Goal: Task Accomplishment & Management: Complete application form

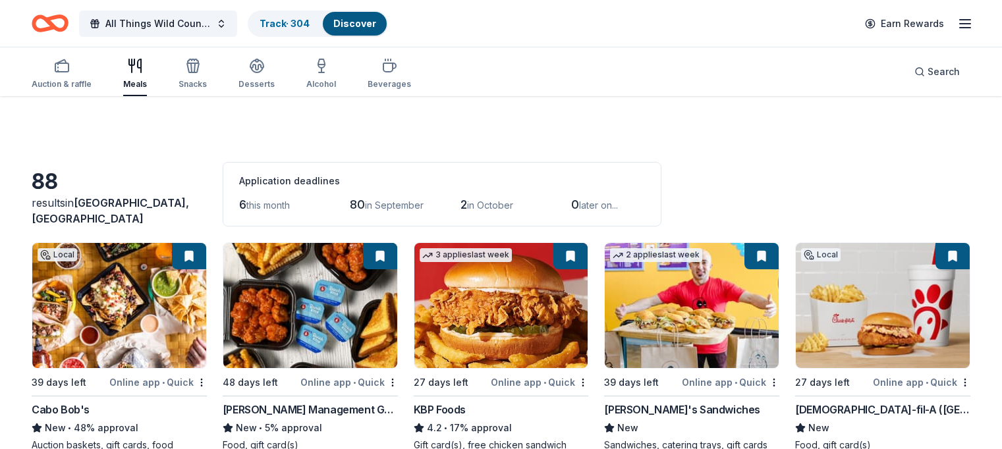
scroll to position [57, 0]
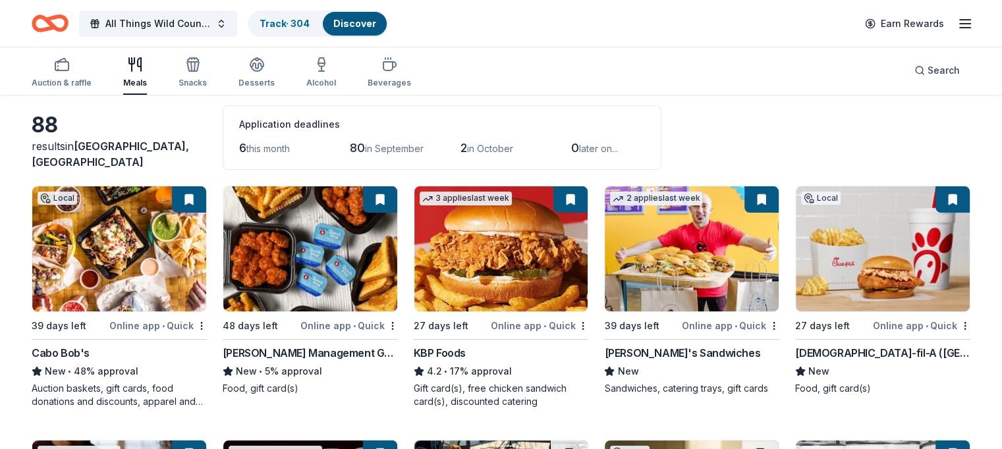
click at [476, 251] on img at bounding box center [502, 248] width 174 height 125
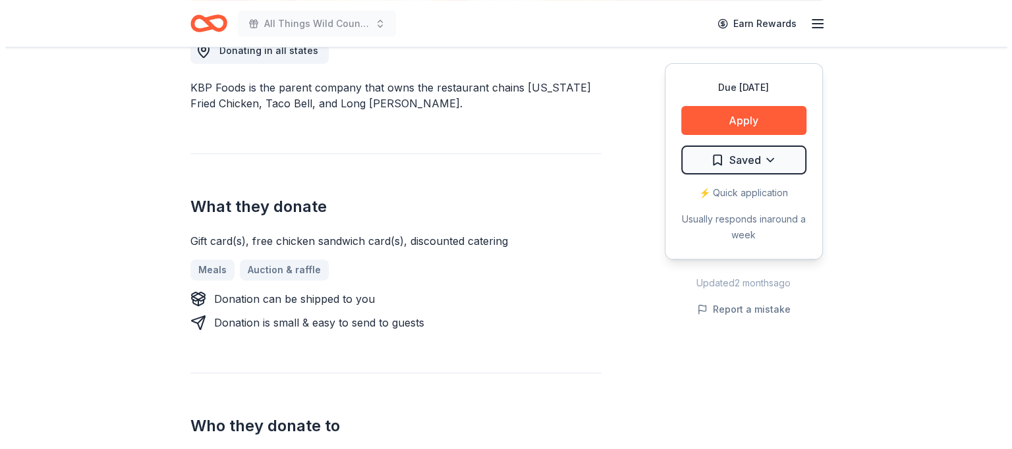
scroll to position [394, 0]
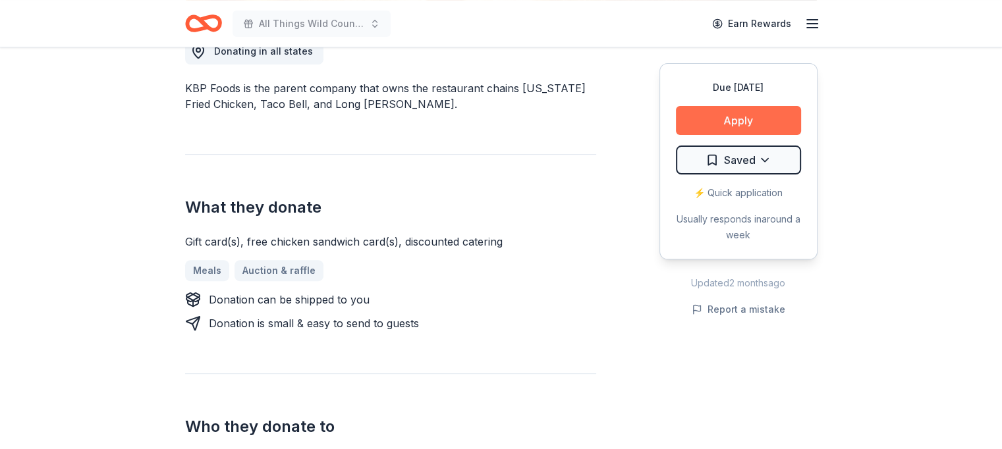
click at [737, 125] on button "Apply" at bounding box center [738, 120] width 125 height 29
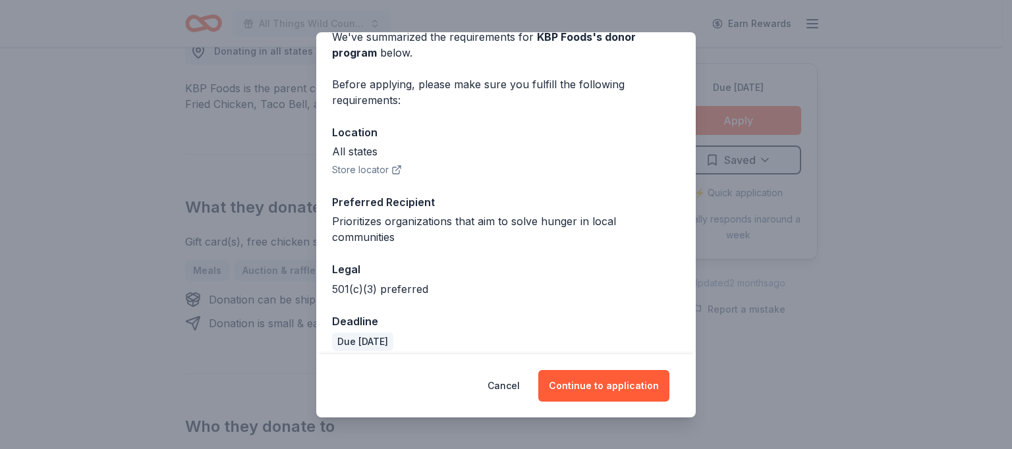
scroll to position [80, 0]
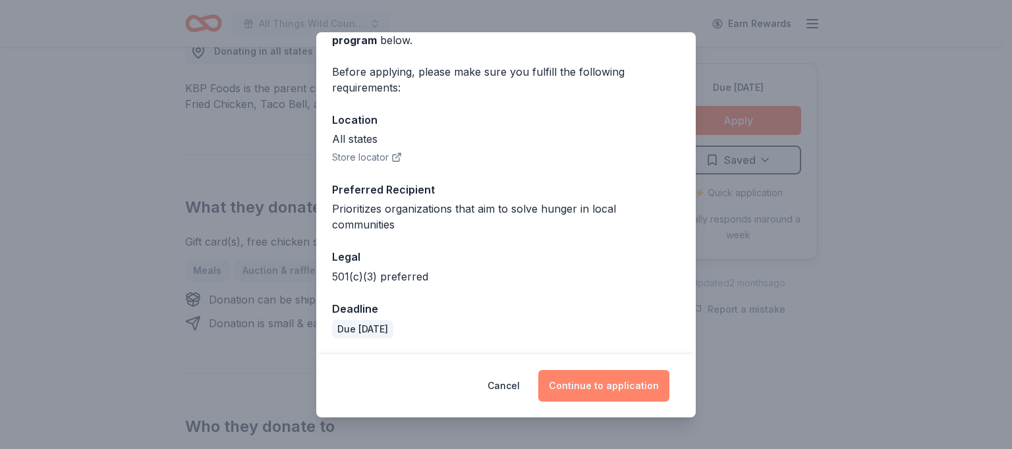
click at [617, 389] on button "Continue to application" at bounding box center [603, 386] width 131 height 32
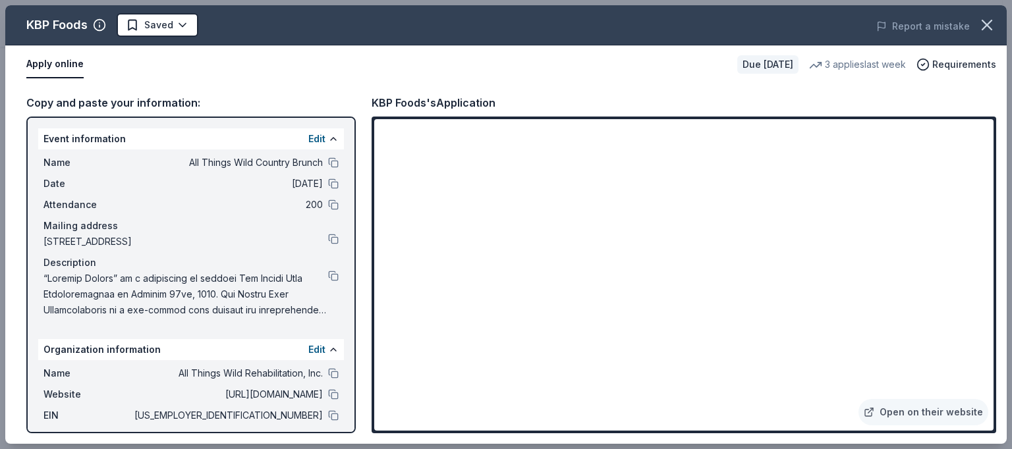
click at [317, 368] on div "Name All Things Wild Rehabilitation, Inc." at bounding box center [190, 374] width 295 height 16
click at [328, 370] on button at bounding box center [333, 373] width 11 height 11
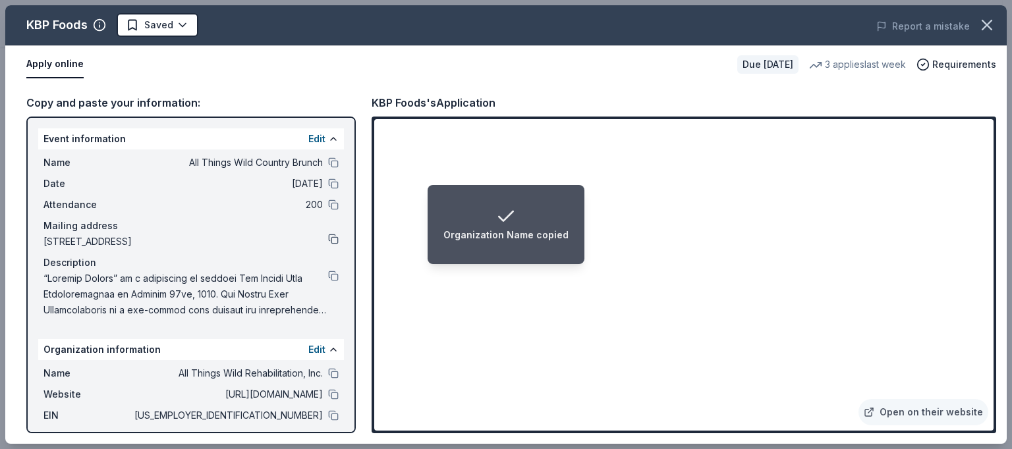
click at [328, 241] on button at bounding box center [333, 239] width 11 height 11
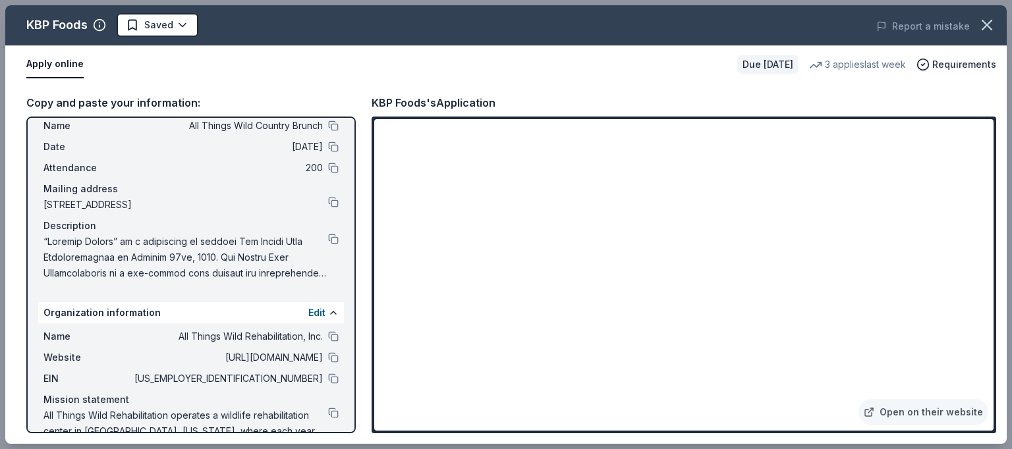
scroll to position [0, 0]
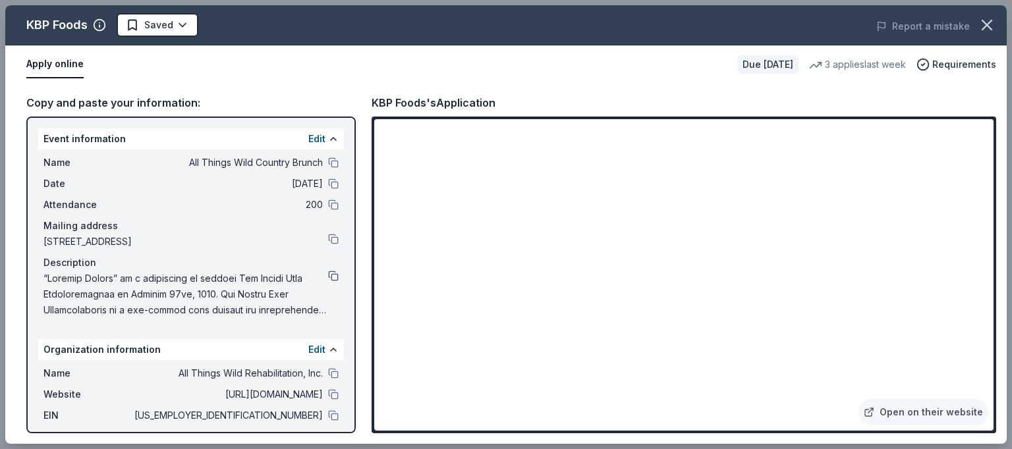
click at [328, 276] on button at bounding box center [333, 276] width 11 height 11
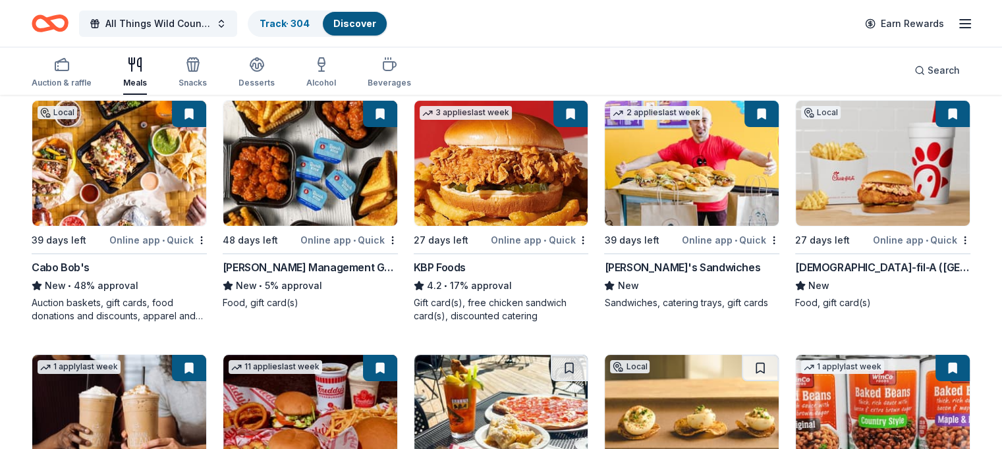
scroll to position [143, 0]
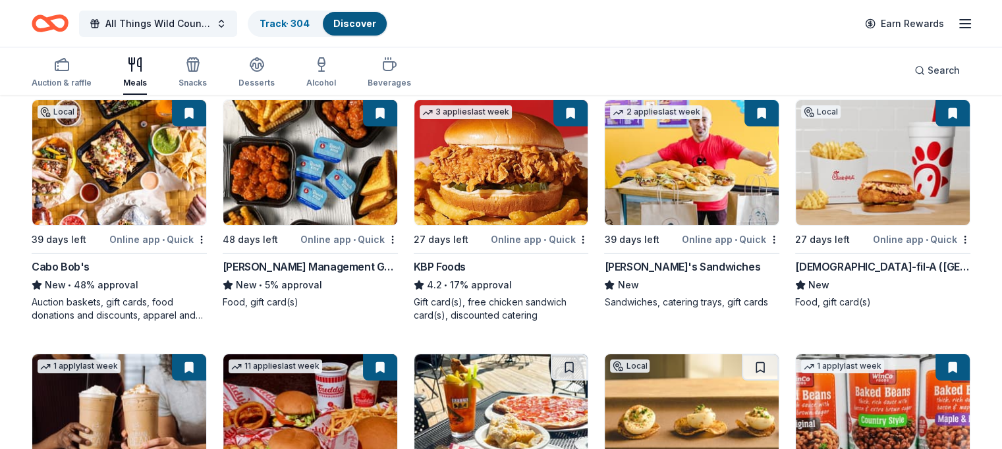
click at [681, 175] on img at bounding box center [692, 162] width 174 height 125
click at [936, 357] on button at bounding box center [953, 368] width 34 height 26
click at [868, 182] on img at bounding box center [883, 162] width 174 height 125
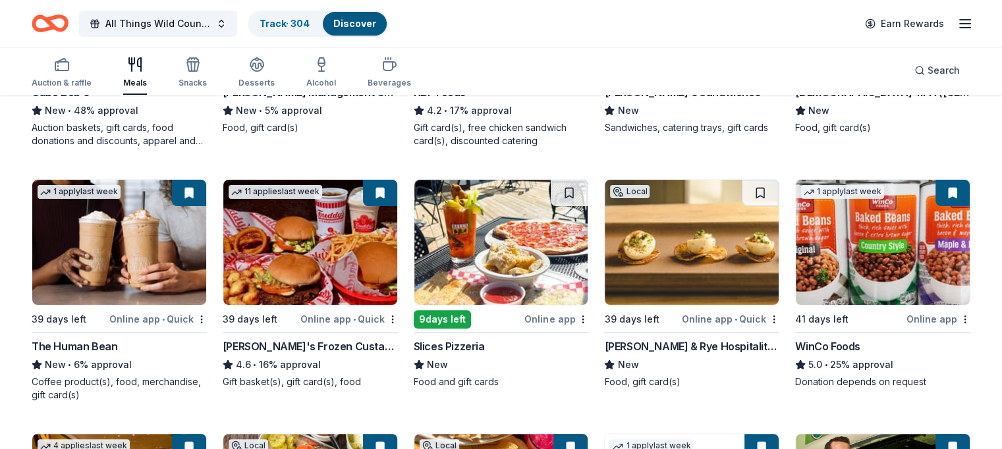
scroll to position [314, 0]
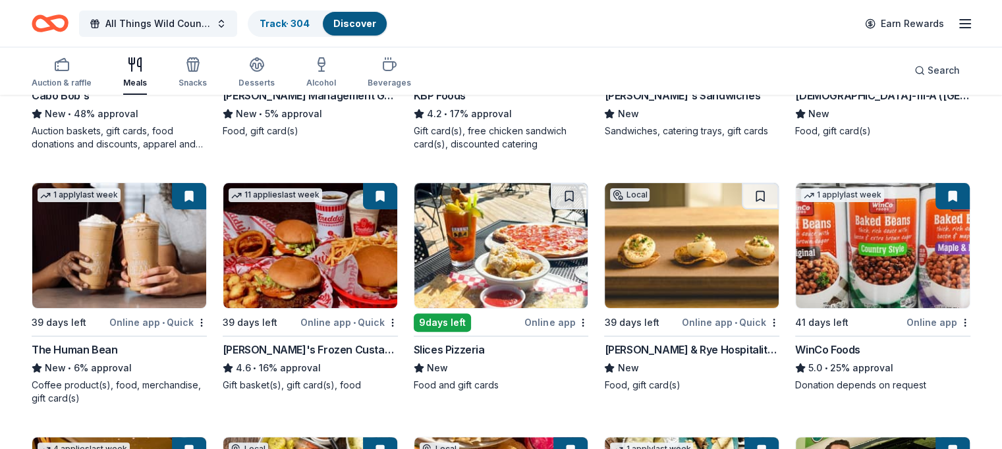
click at [855, 231] on img at bounding box center [883, 245] width 174 height 125
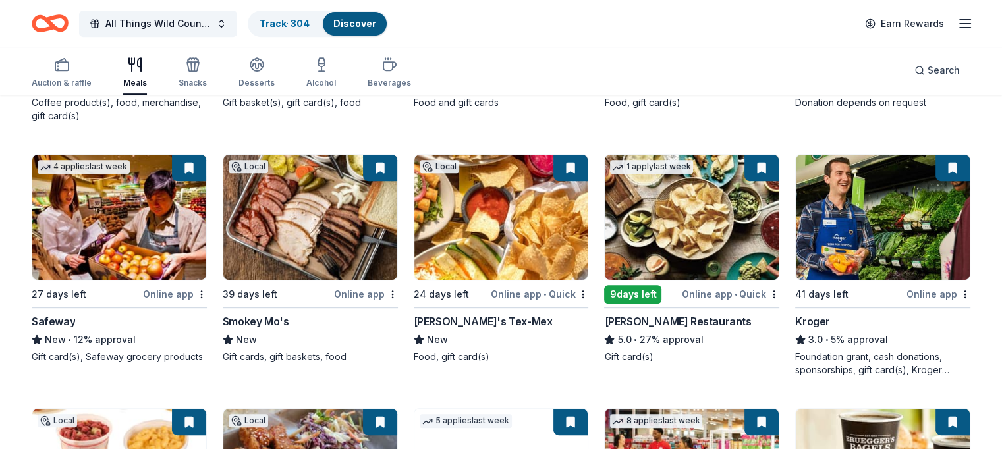
scroll to position [598, 0]
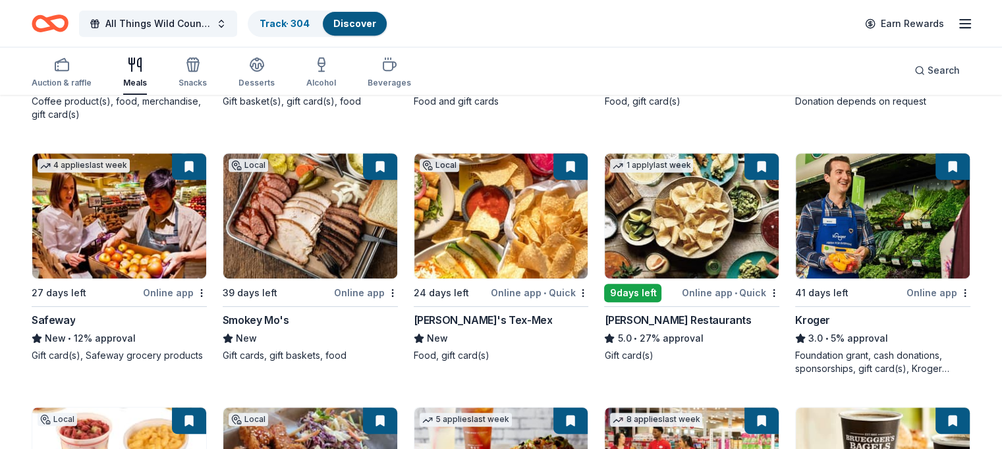
click at [679, 218] on img at bounding box center [692, 216] width 174 height 125
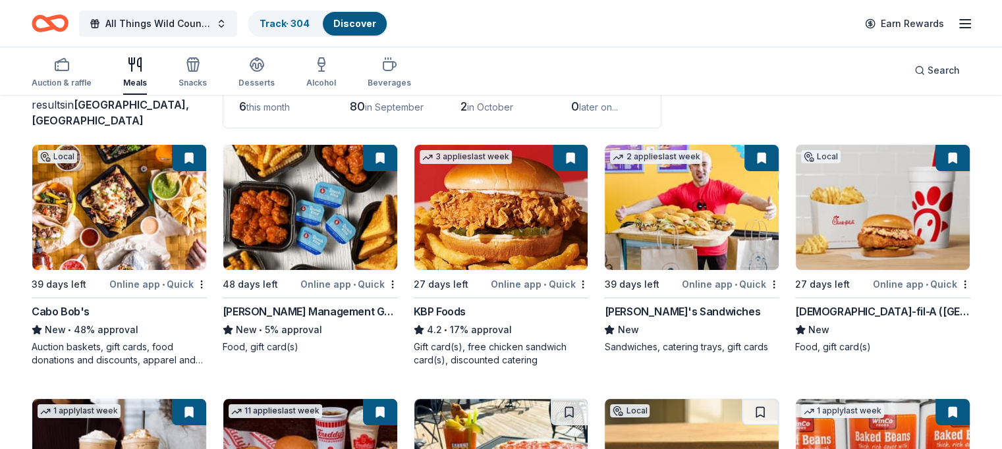
scroll to position [100, 0]
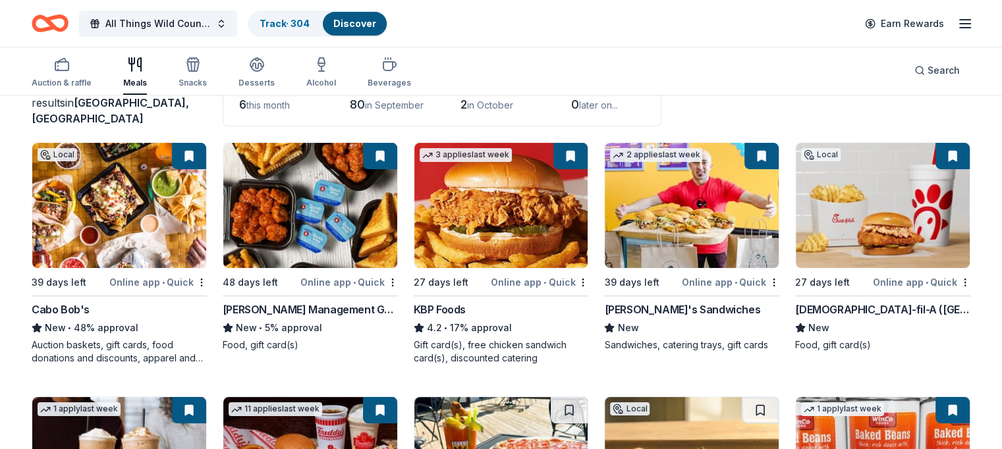
click at [501, 193] on img at bounding box center [502, 205] width 174 height 125
click at [887, 206] on img at bounding box center [883, 205] width 174 height 125
click at [653, 215] on img at bounding box center [692, 205] width 174 height 125
click at [928, 70] on span "Search" at bounding box center [944, 71] width 32 height 16
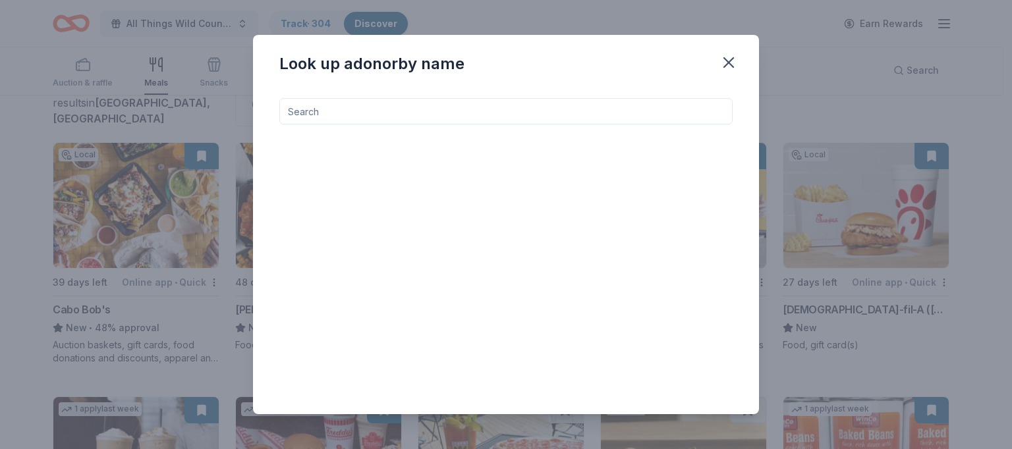
click at [380, 115] on input at bounding box center [505, 111] width 453 height 26
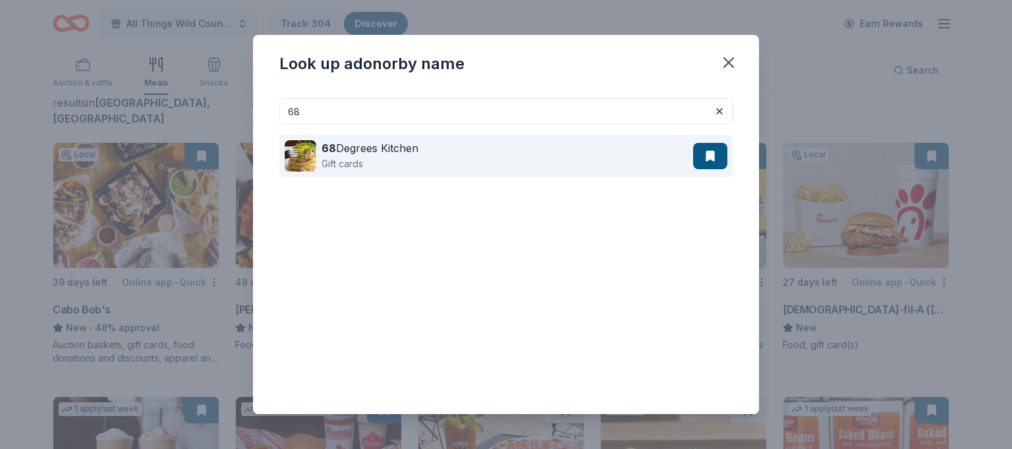
click at [351, 153] on div "68 Degrees Kitchen" at bounding box center [370, 148] width 97 height 16
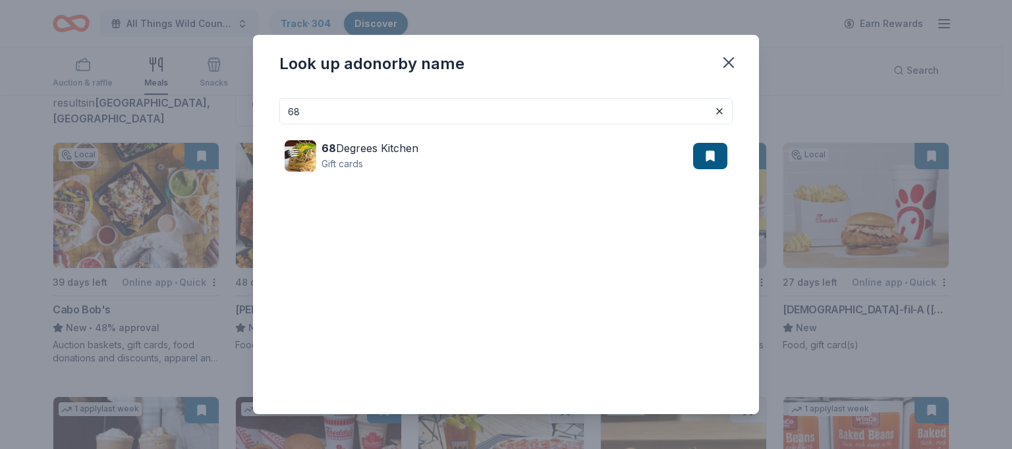
click at [386, 112] on input "68" at bounding box center [505, 111] width 453 height 26
type input "6"
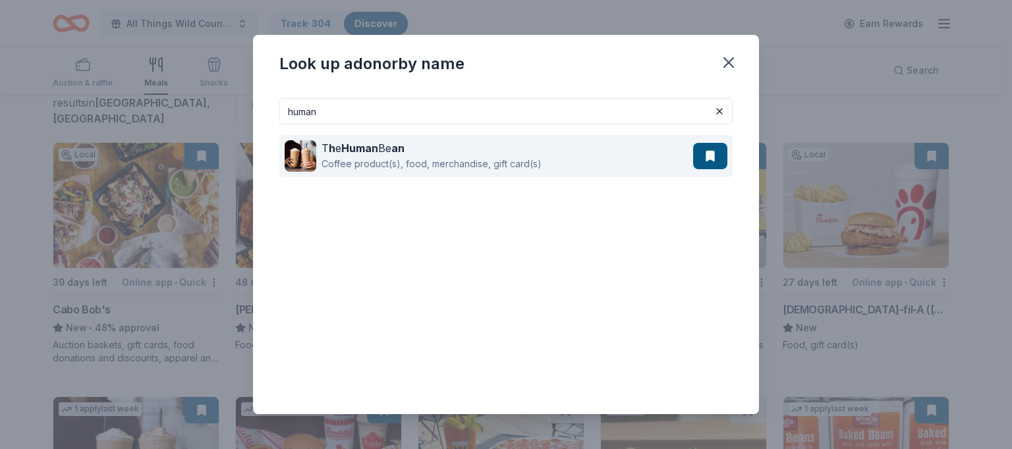
click at [353, 149] on strong "Human" at bounding box center [359, 148] width 37 height 13
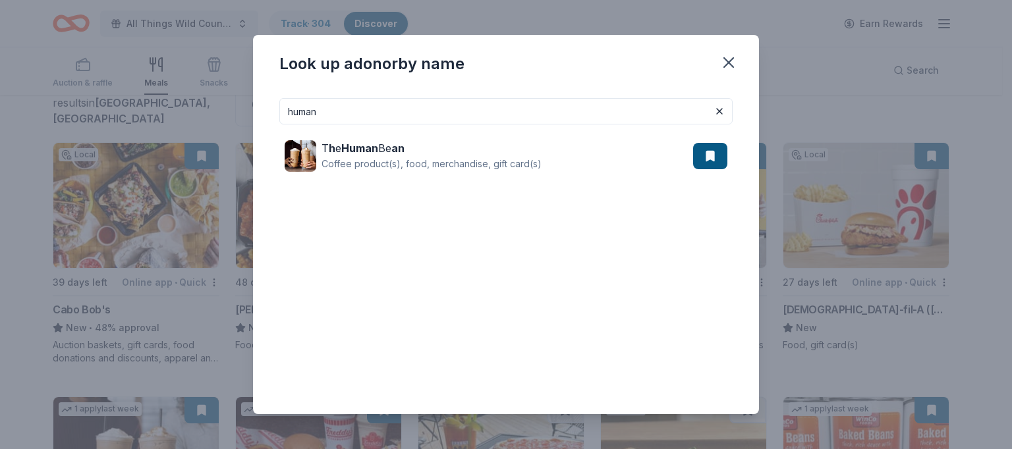
drag, startPoint x: 390, startPoint y: 113, endPoint x: 264, endPoint y: 128, distance: 127.4
click at [264, 128] on div "human T h e Human Be an Coffee product(s), food, merchandise, gift card(s)" at bounding box center [506, 251] width 506 height 327
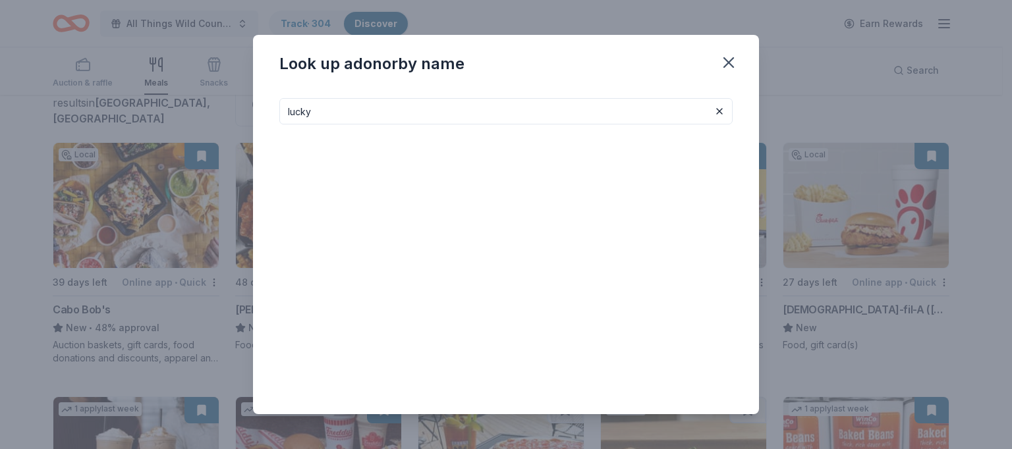
type input "lucky"
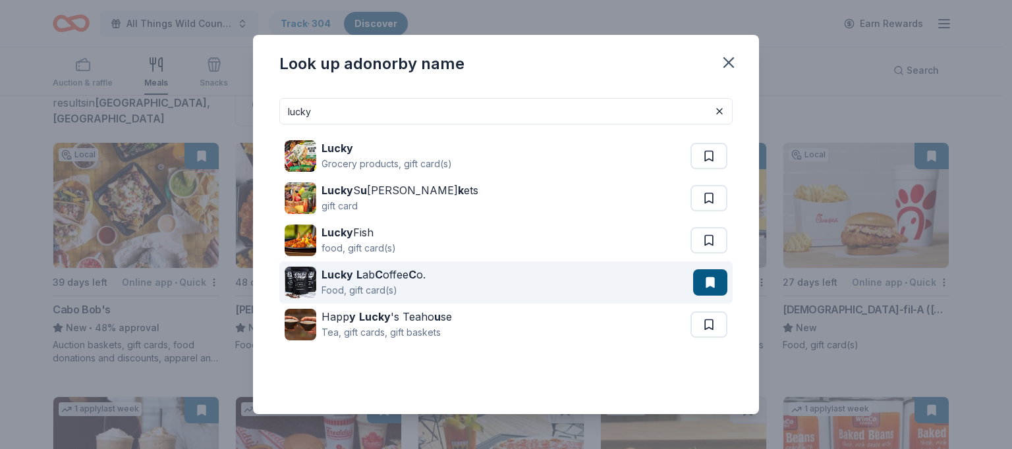
click at [374, 279] on div "Lucky L ab C offee C o." at bounding box center [374, 275] width 104 height 16
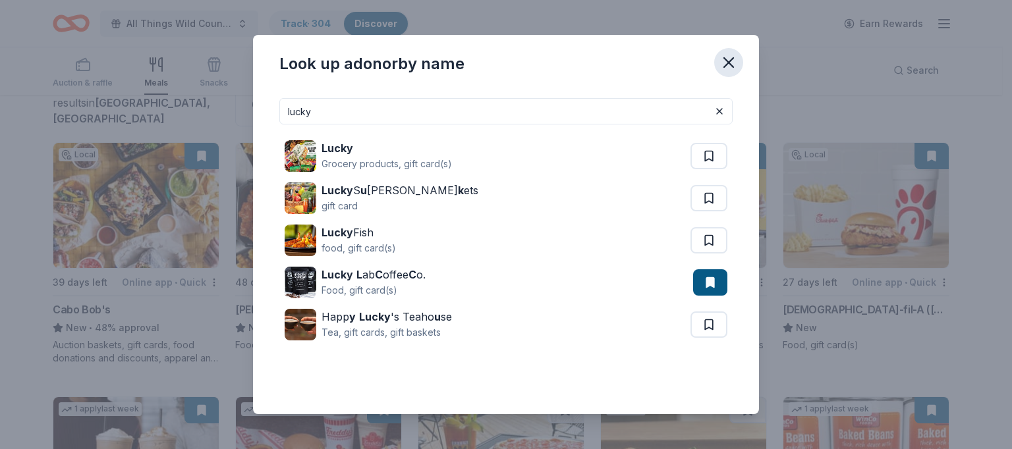
click at [726, 61] on icon "button" at bounding box center [729, 62] width 18 height 18
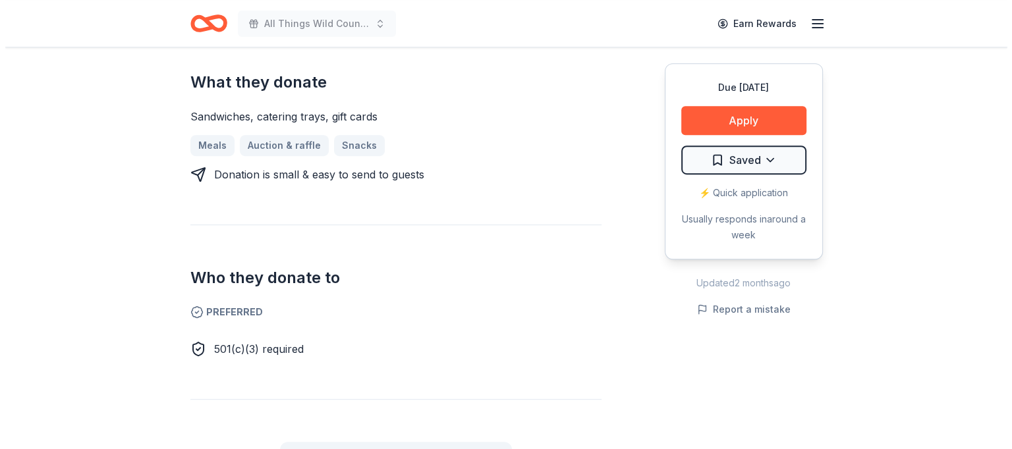
scroll to position [569, 0]
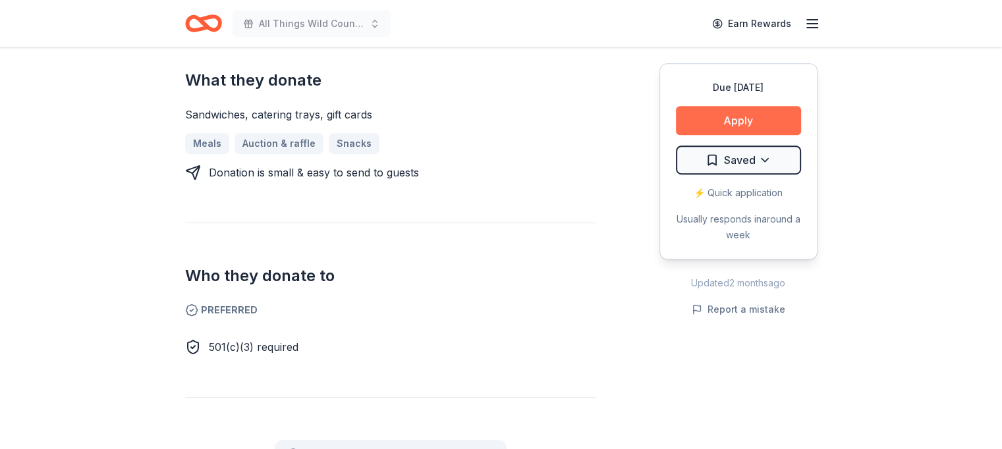
click at [748, 125] on button "Apply" at bounding box center [738, 120] width 125 height 29
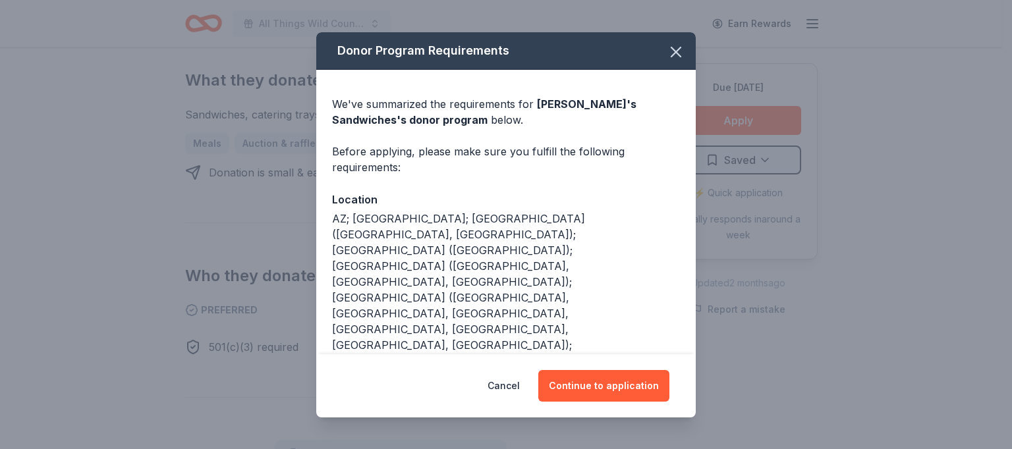
scroll to position [42, 0]
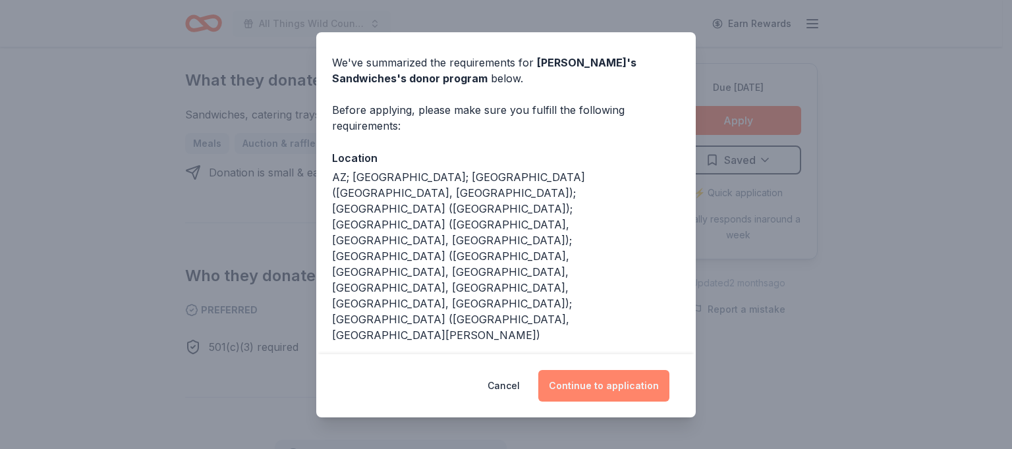
click at [601, 383] on button "Continue to application" at bounding box center [603, 386] width 131 height 32
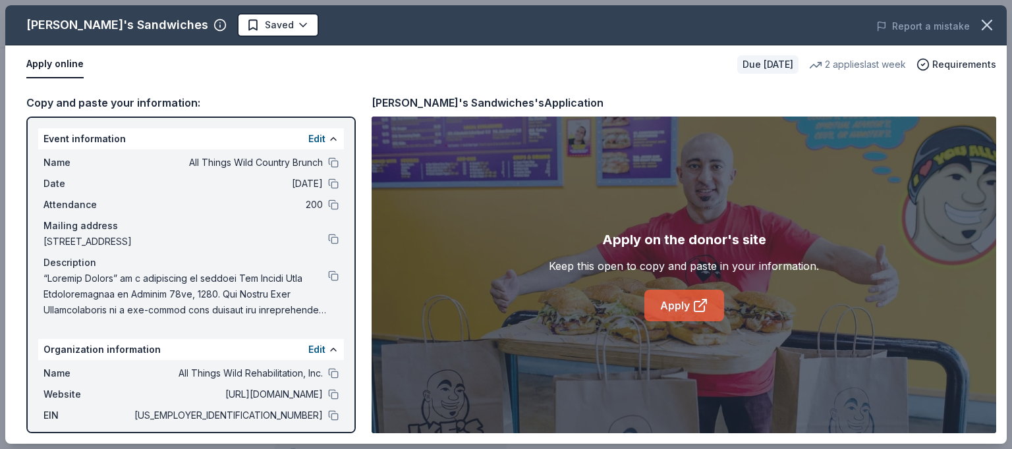
click at [695, 299] on icon at bounding box center [701, 306] width 16 height 16
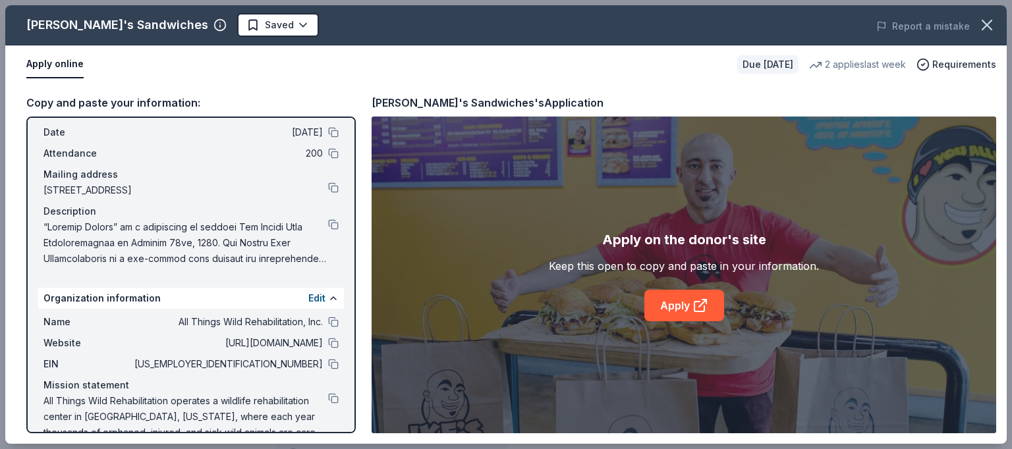
scroll to position [75, 0]
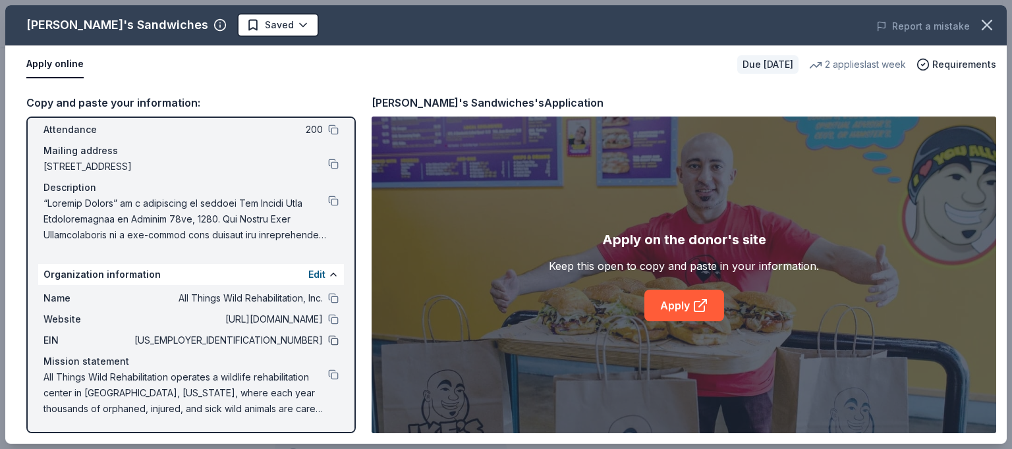
click at [328, 338] on button at bounding box center [333, 340] width 11 height 11
click at [328, 198] on button at bounding box center [333, 201] width 11 height 11
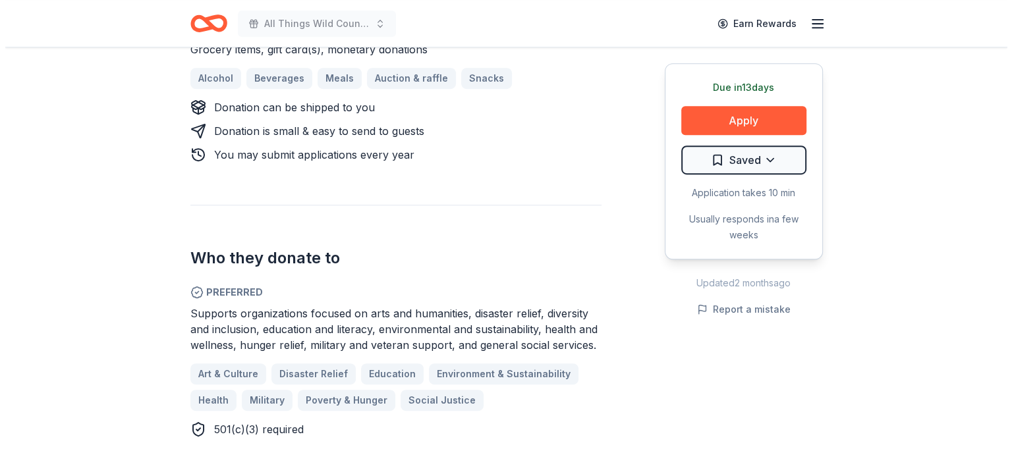
scroll to position [608, 0]
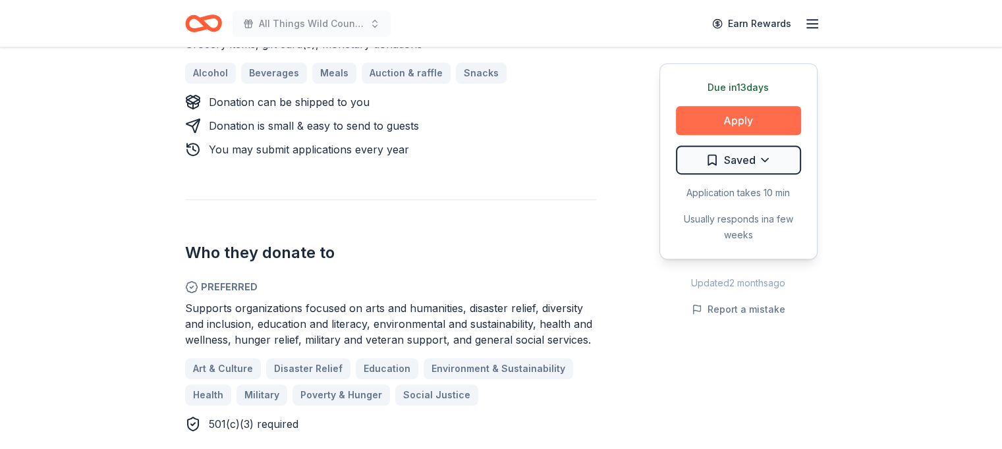
click at [759, 117] on button "Apply" at bounding box center [738, 120] width 125 height 29
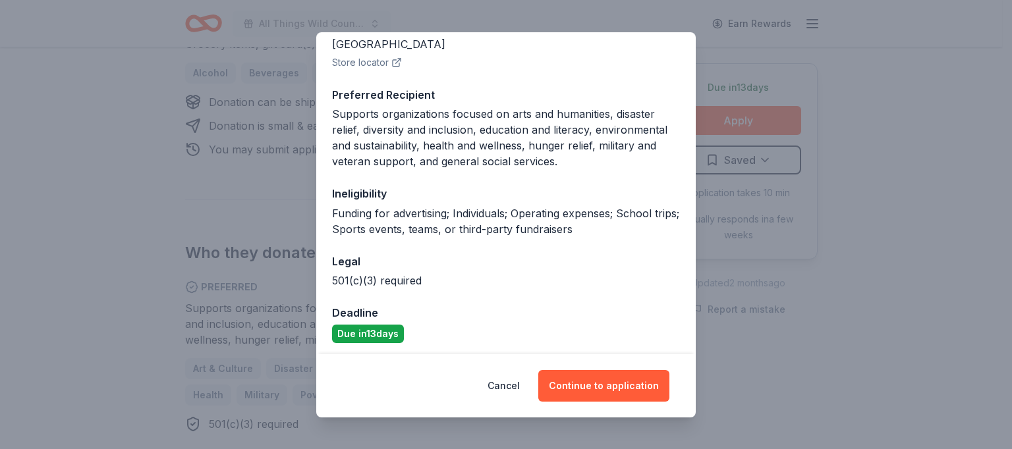
scroll to position [179, 0]
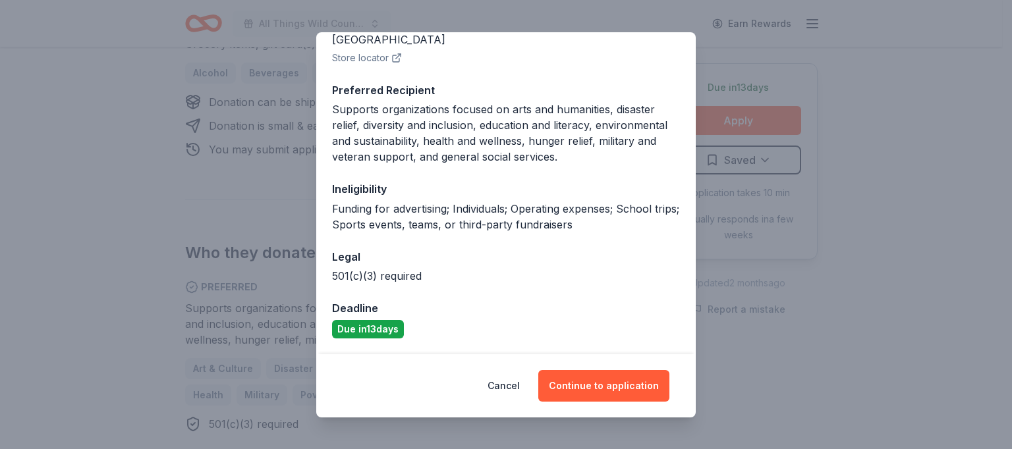
click at [658, 274] on div "501(c)(3) required" at bounding box center [506, 276] width 348 height 16
click at [599, 380] on button "Continue to application" at bounding box center [603, 386] width 131 height 32
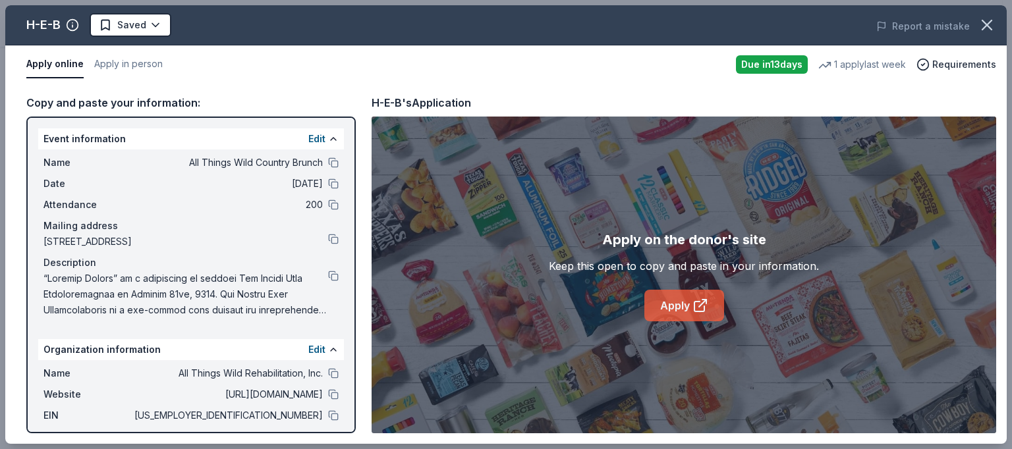
click at [687, 301] on link "Apply" at bounding box center [684, 306] width 80 height 32
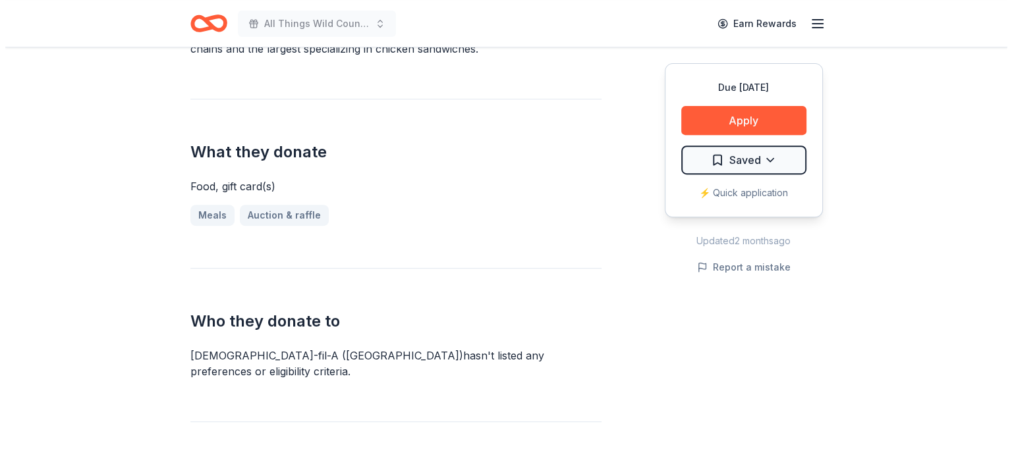
scroll to position [413, 0]
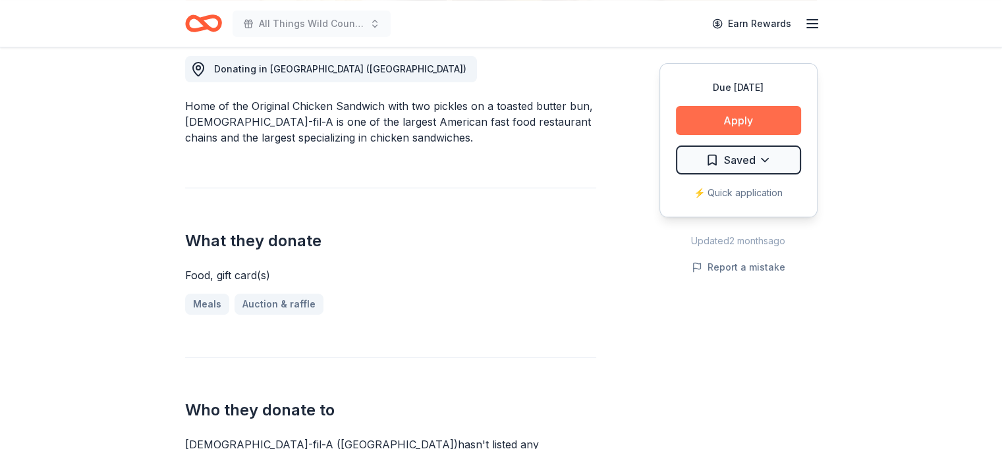
click at [747, 119] on button "Apply" at bounding box center [738, 120] width 125 height 29
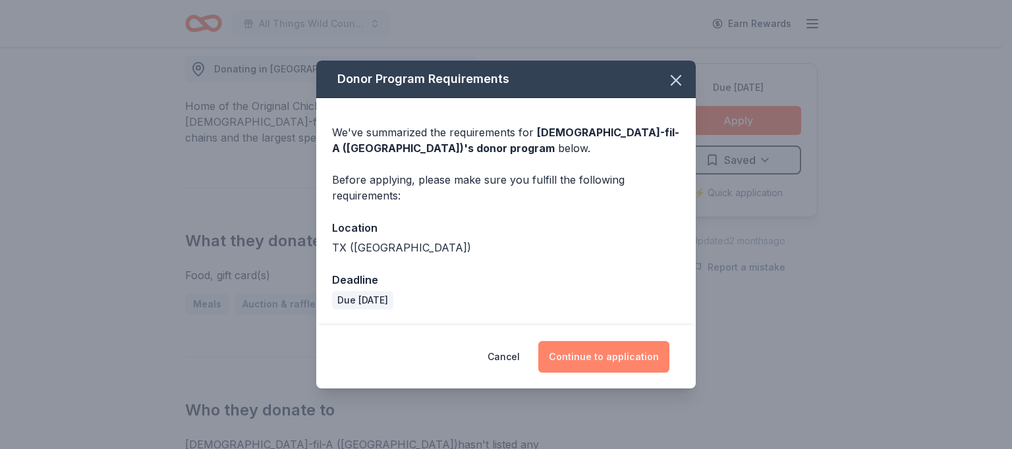
click at [620, 355] on button "Continue to application" at bounding box center [603, 357] width 131 height 32
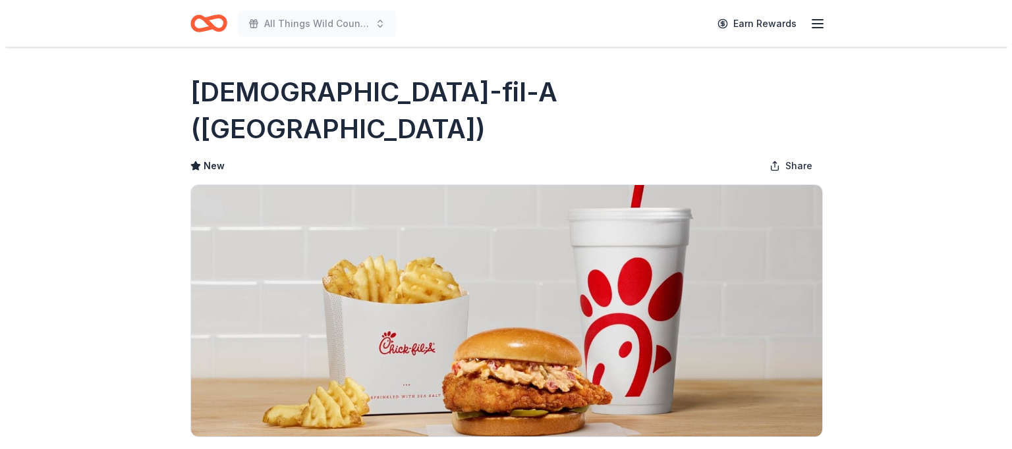
scroll to position [413, 0]
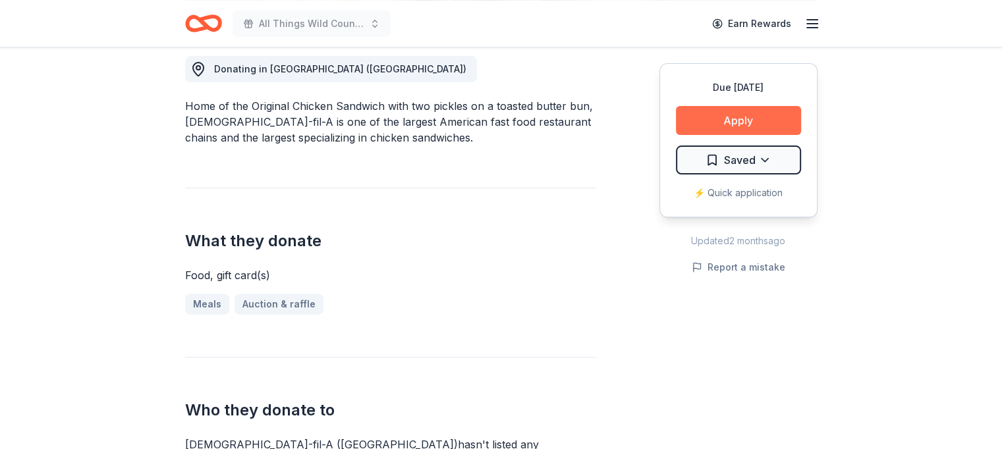
click at [735, 124] on button "Apply" at bounding box center [738, 120] width 125 height 29
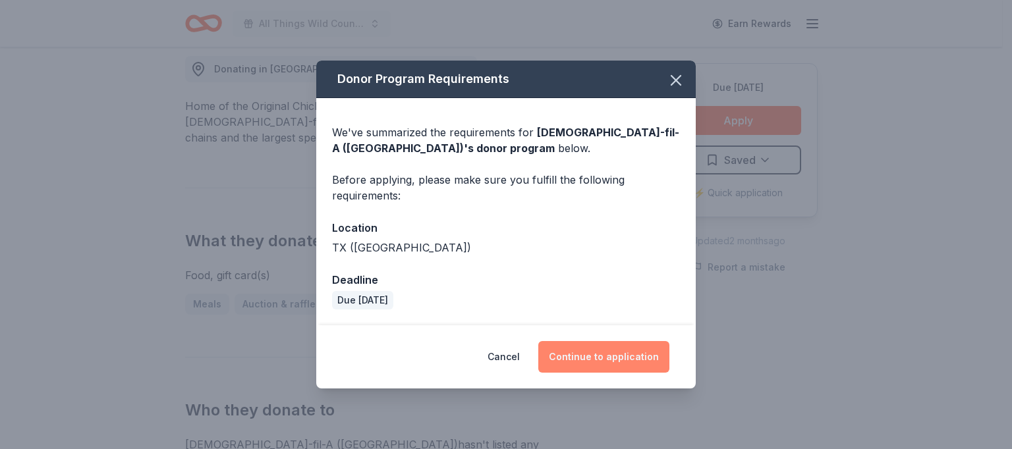
click at [608, 358] on button "Continue to application" at bounding box center [603, 357] width 131 height 32
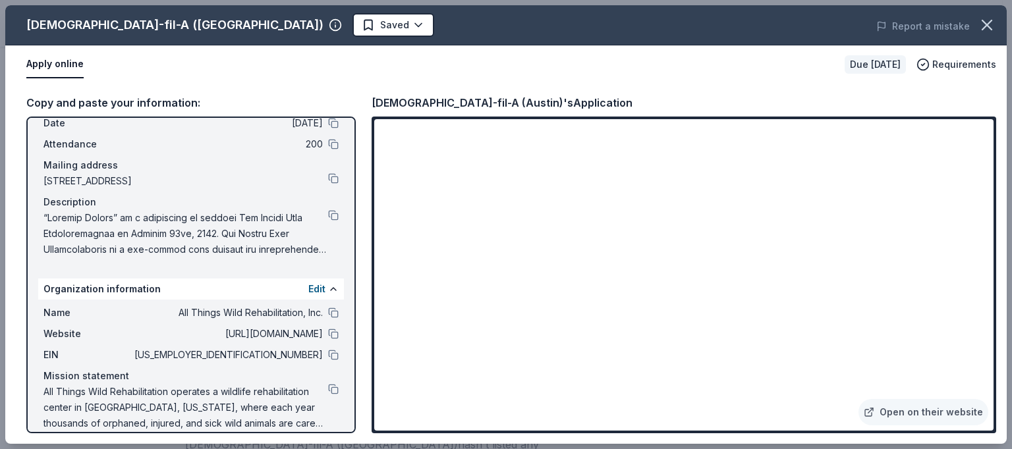
scroll to position [75, 0]
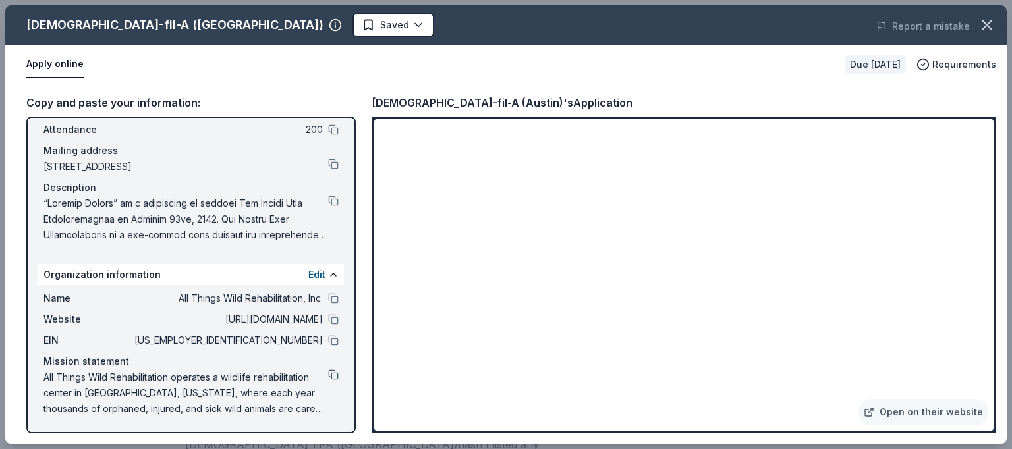
click at [328, 374] on button at bounding box center [333, 375] width 11 height 11
click at [328, 337] on button at bounding box center [333, 340] width 11 height 11
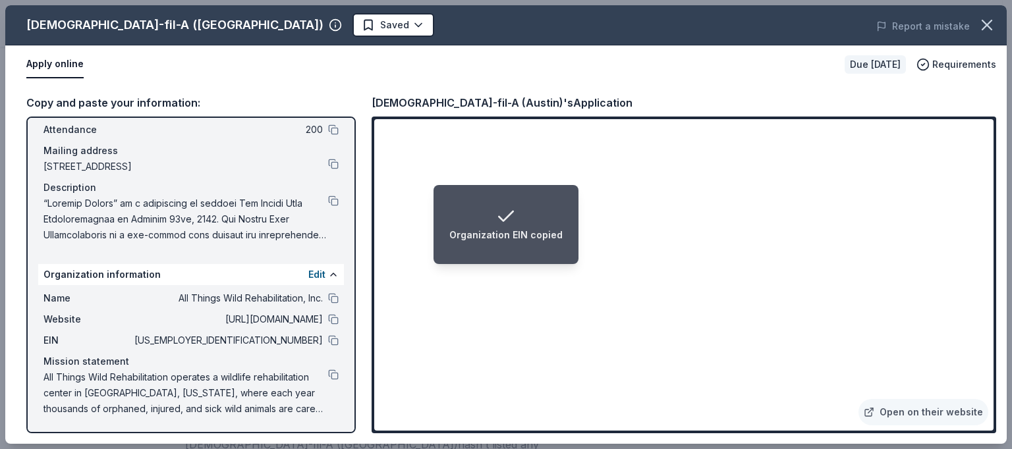
scroll to position [0, 0]
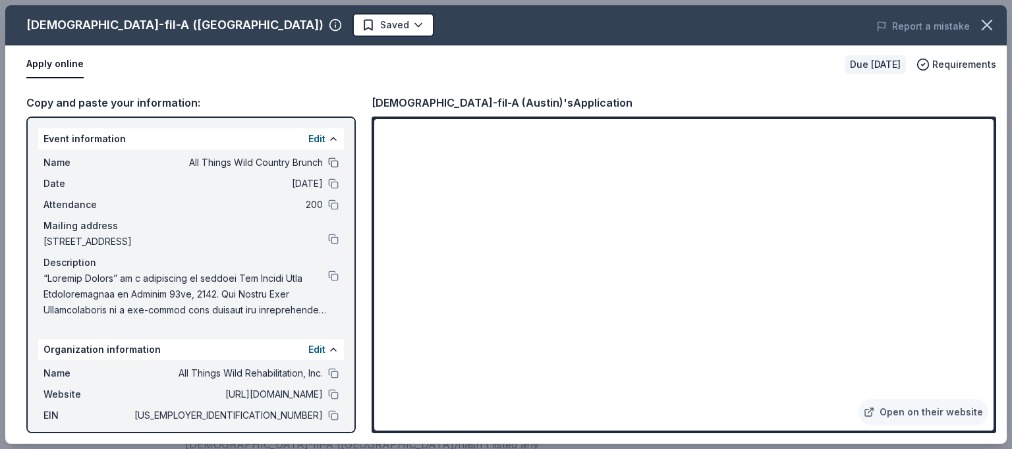
click at [328, 161] on button at bounding box center [333, 162] width 11 height 11
click at [317, 182] on div "Date 10/18/25" at bounding box center [190, 184] width 295 height 16
click at [328, 182] on button at bounding box center [333, 184] width 11 height 11
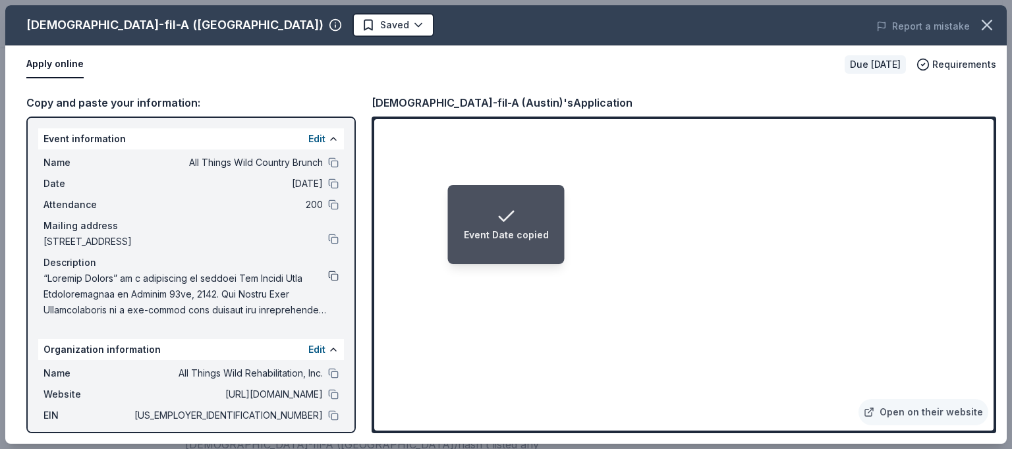
click at [328, 275] on button at bounding box center [333, 276] width 11 height 11
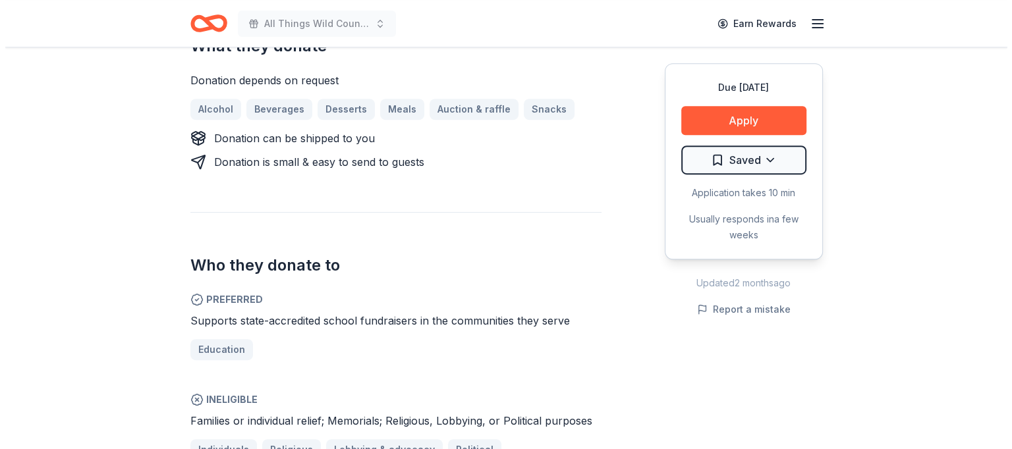
scroll to position [549, 0]
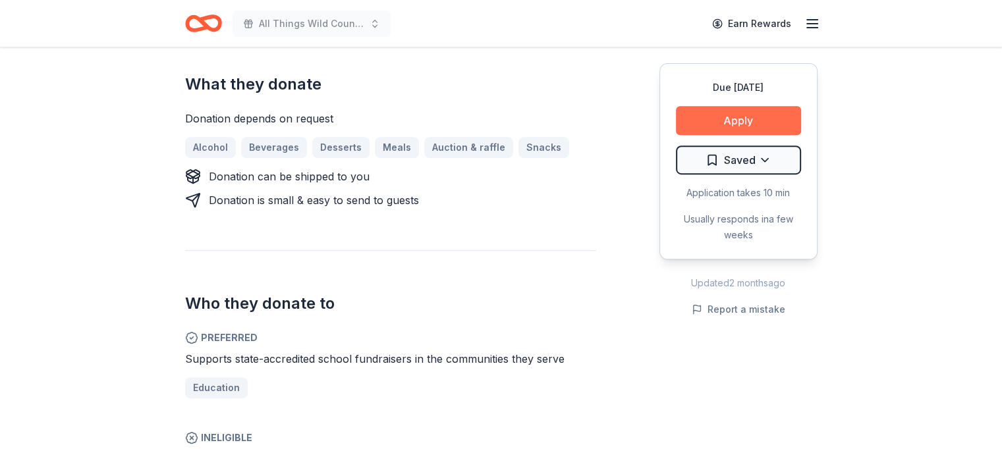
click at [755, 115] on button "Apply" at bounding box center [738, 120] width 125 height 29
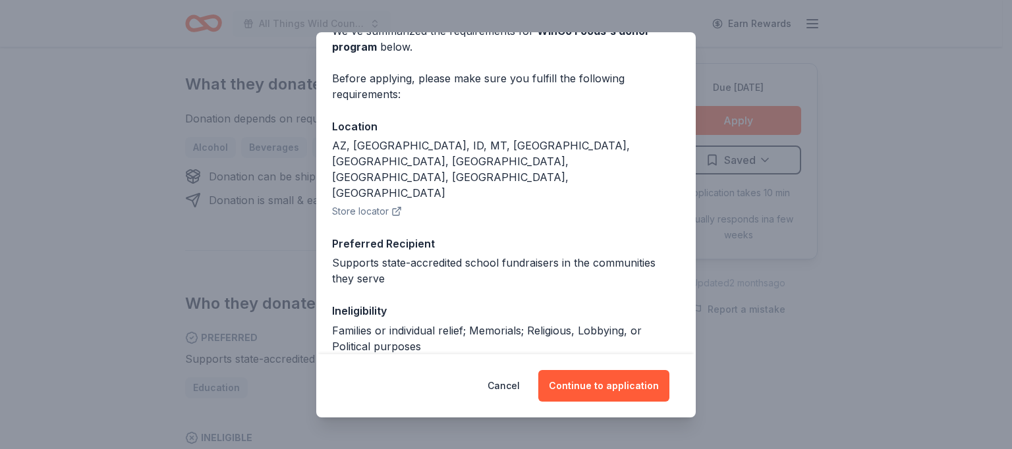
scroll to position [72, 0]
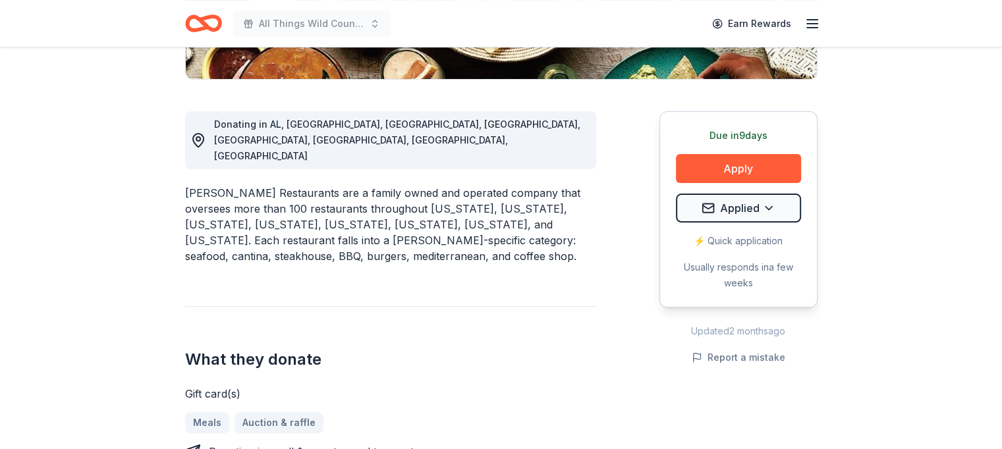
scroll to position [335, 0]
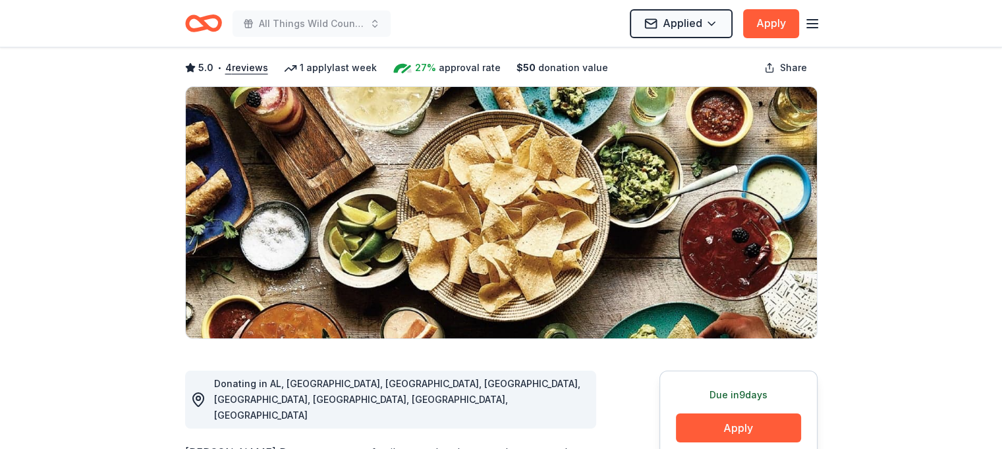
scroll to position [0, 0]
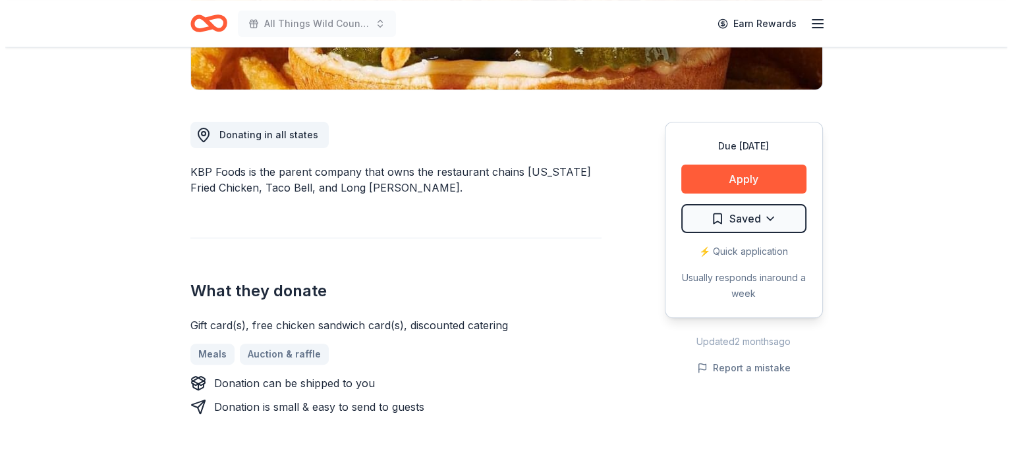
scroll to position [329, 0]
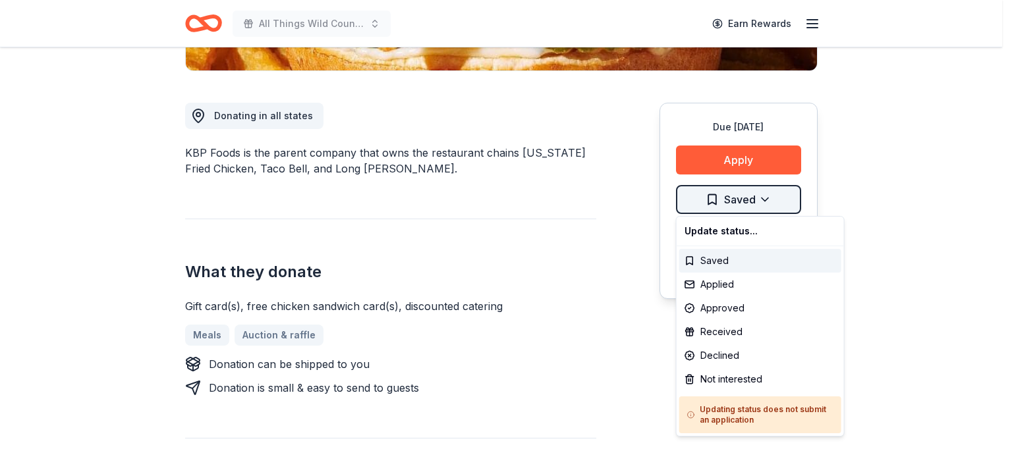
click at [708, 281] on div "Applied" at bounding box center [760, 285] width 162 height 24
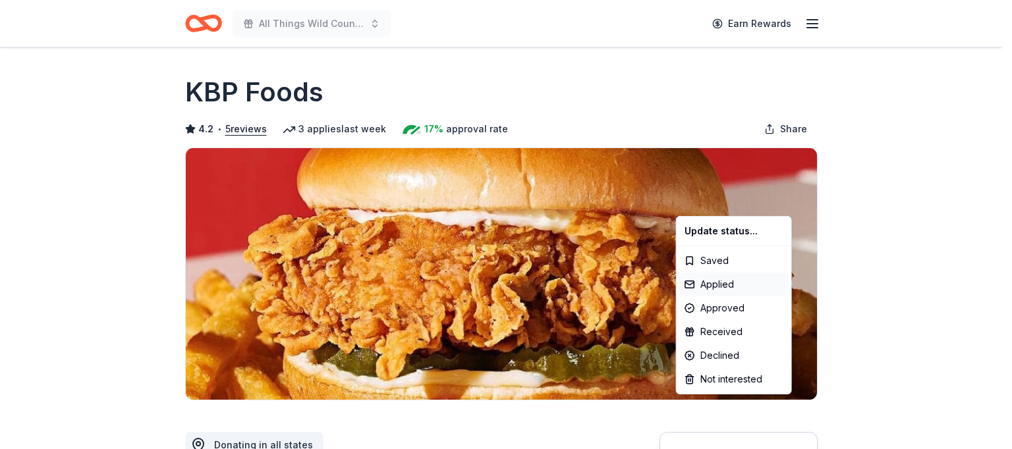
scroll to position [0, 0]
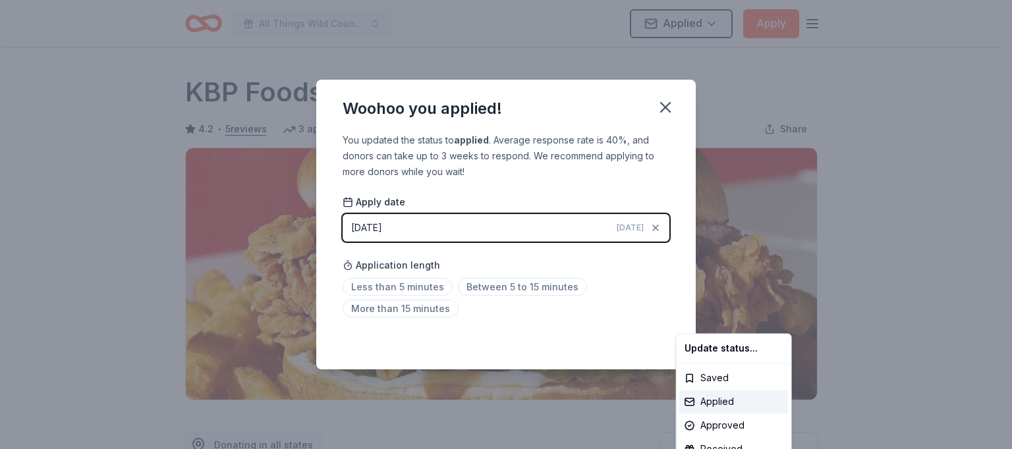
click at [665, 109] on html "All Things Wild Country Brunch Applied Apply Due in 27 days Share KBP Foods 4.2…" at bounding box center [506, 224] width 1012 height 449
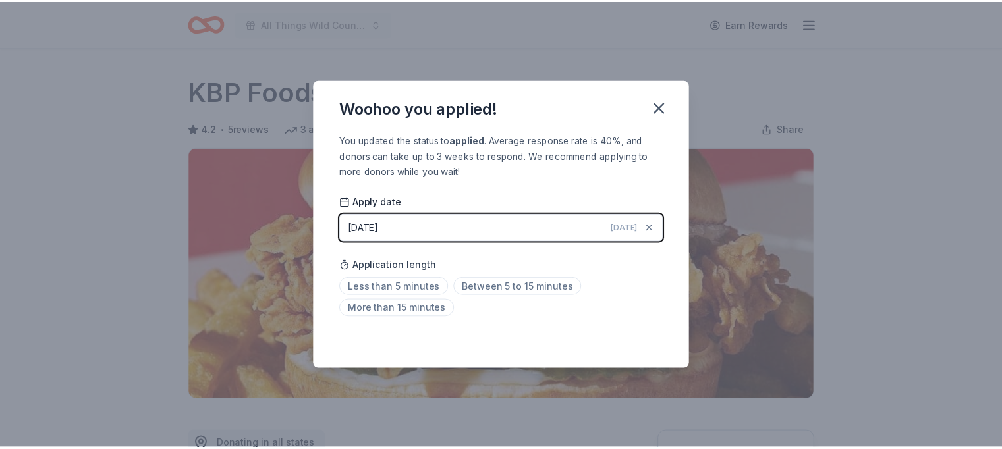
scroll to position [304, 0]
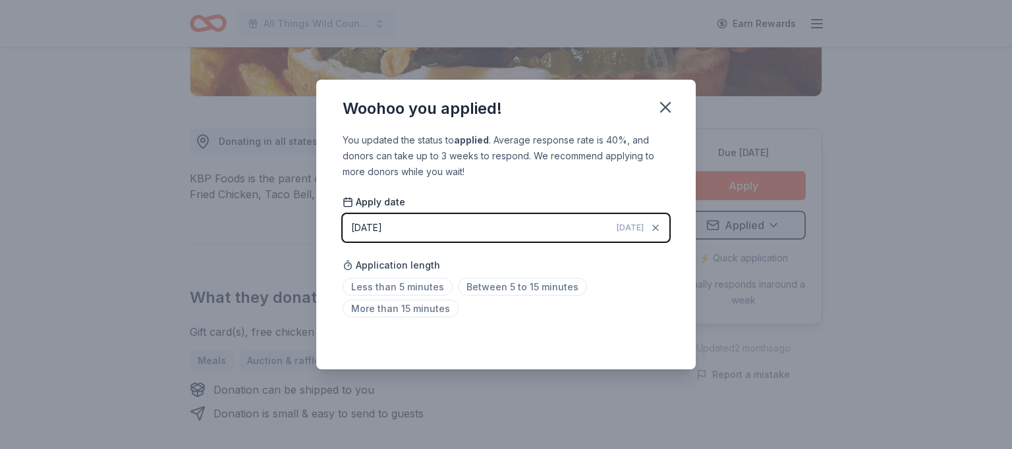
click at [902, 253] on div "Woohoo you applied! You updated the status to applied . Average response rate i…" at bounding box center [506, 224] width 1012 height 449
click at [666, 109] on icon "button" at bounding box center [665, 107] width 9 height 9
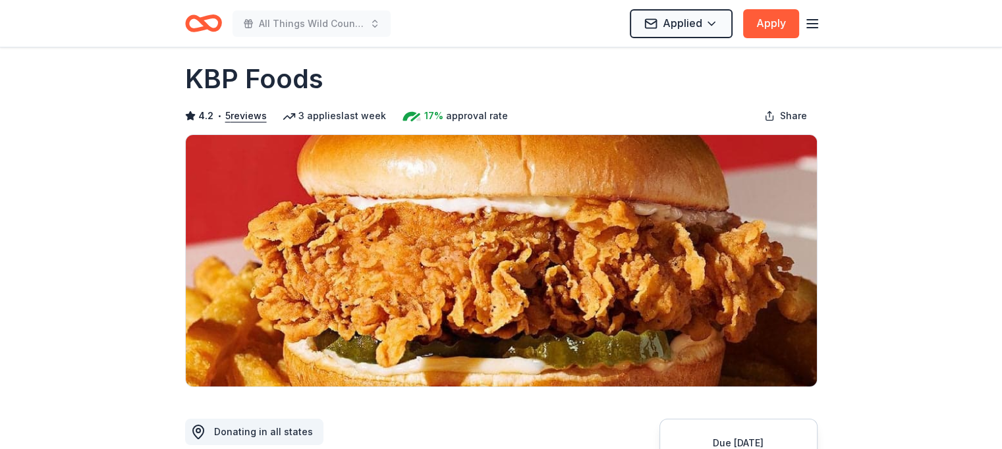
scroll to position [0, 0]
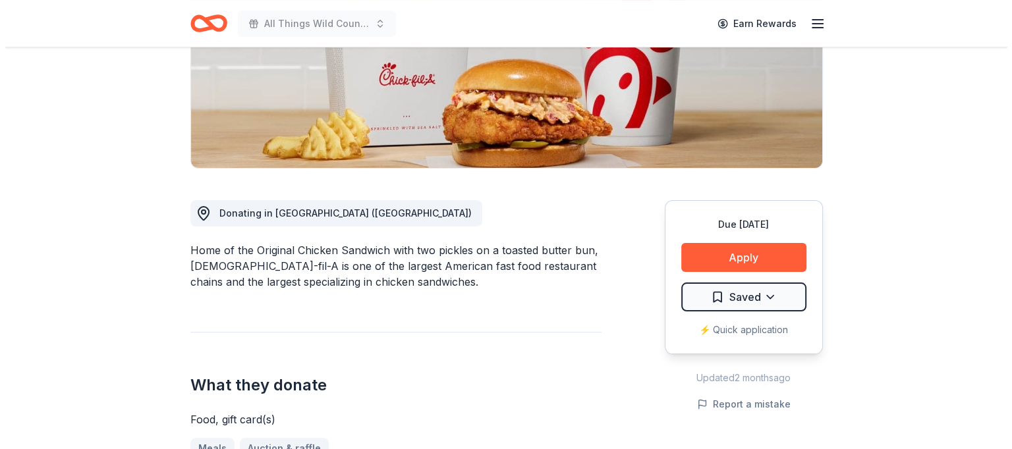
scroll to position [273, 0]
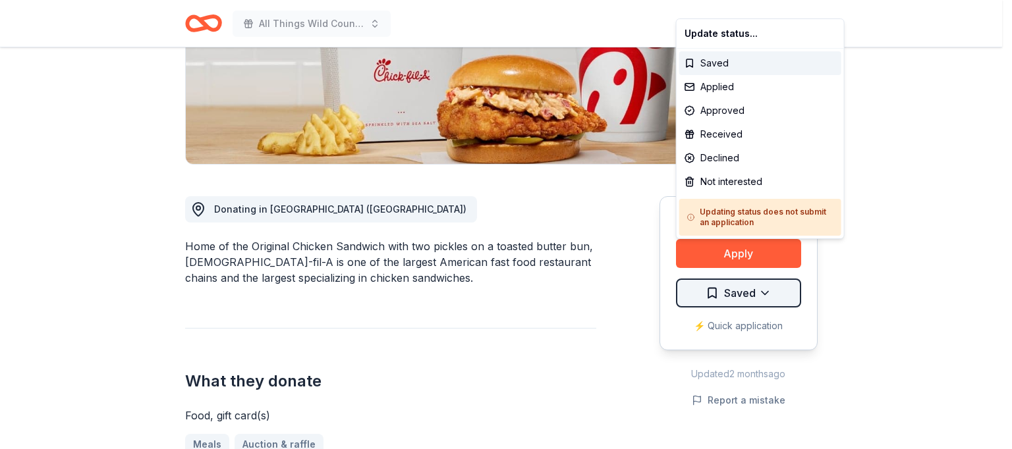
click at [708, 83] on div "Applied" at bounding box center [760, 87] width 162 height 24
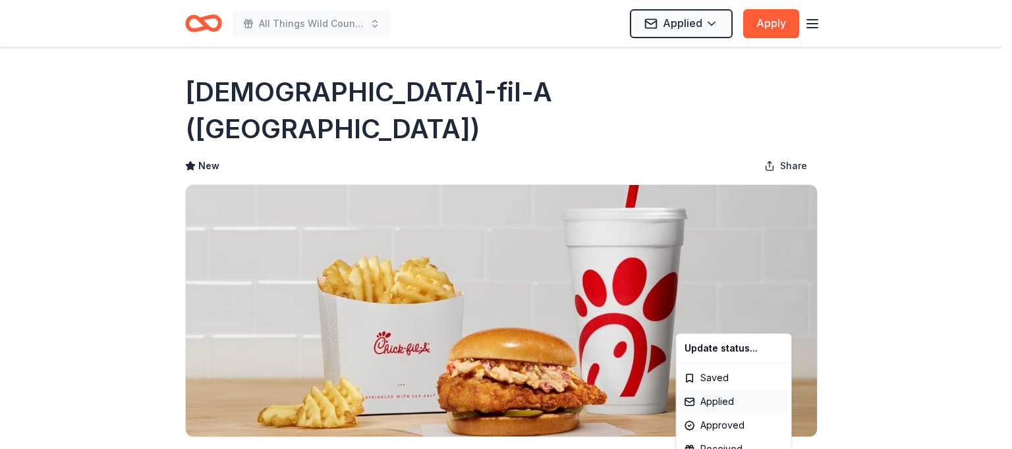
scroll to position [0, 0]
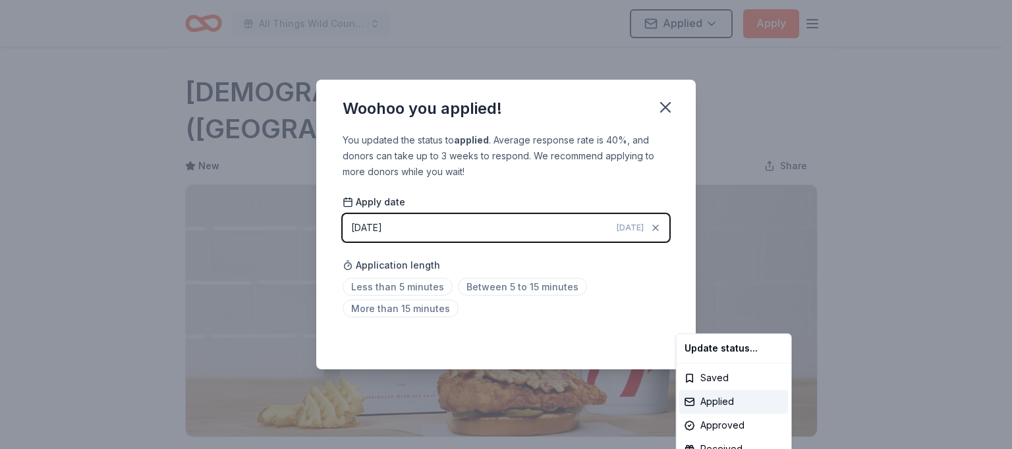
click at [664, 108] on html "All Things Wild Country Brunch Applied Apply Due in 27 days Share Chick-fil-A (…" at bounding box center [506, 224] width 1012 height 449
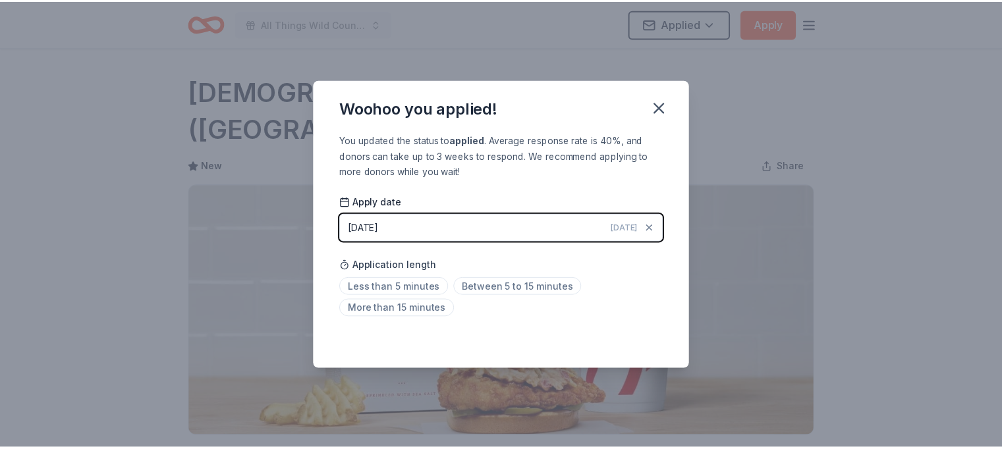
scroll to position [304, 0]
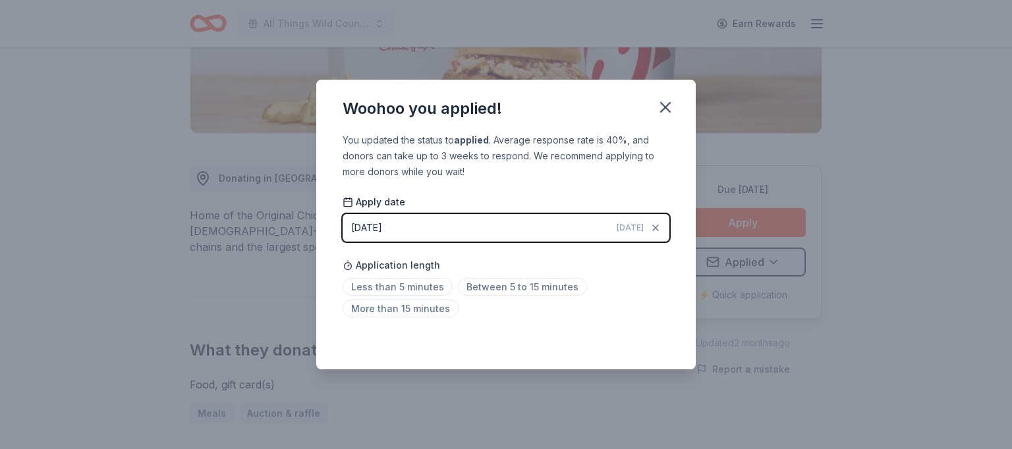
click at [887, 183] on div "Woohoo you applied! You updated the status to applied . Average response rate i…" at bounding box center [506, 224] width 1012 height 449
click at [668, 105] on icon "button" at bounding box center [665, 107] width 9 height 9
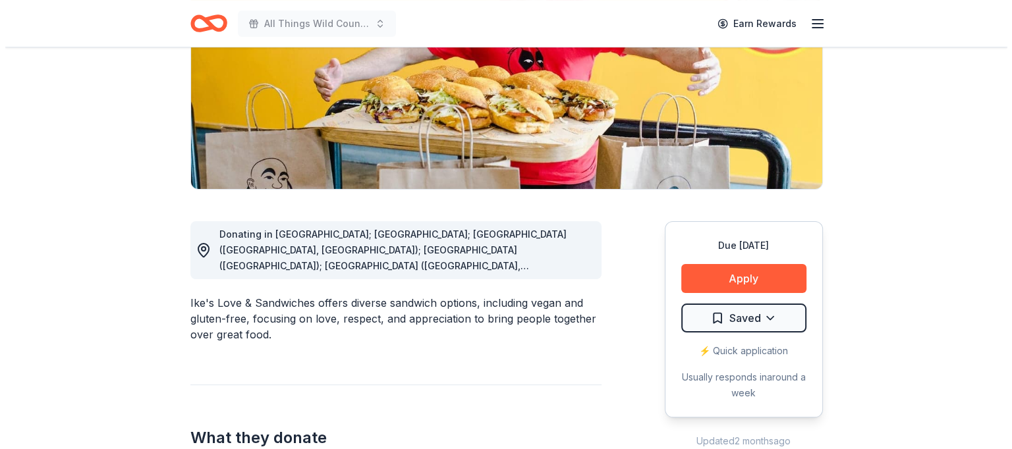
scroll to position [357, 0]
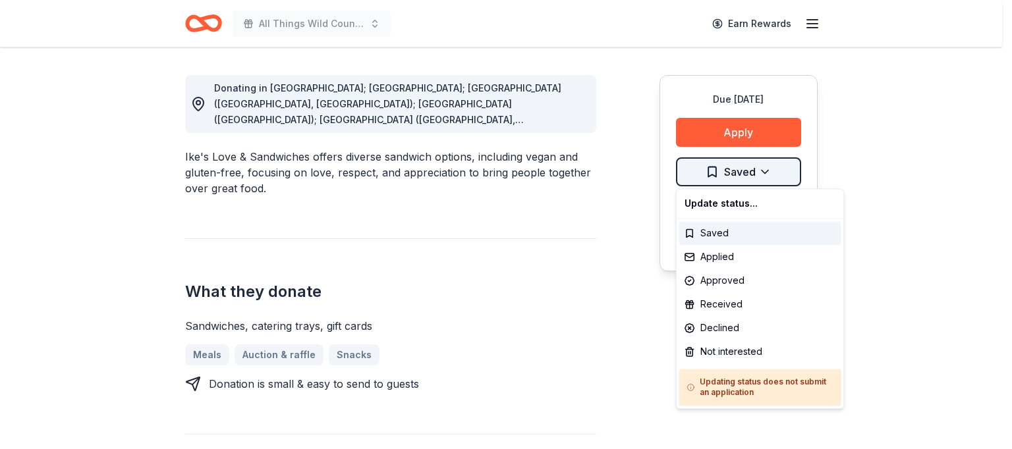
click at [718, 260] on div "Applied" at bounding box center [760, 257] width 162 height 24
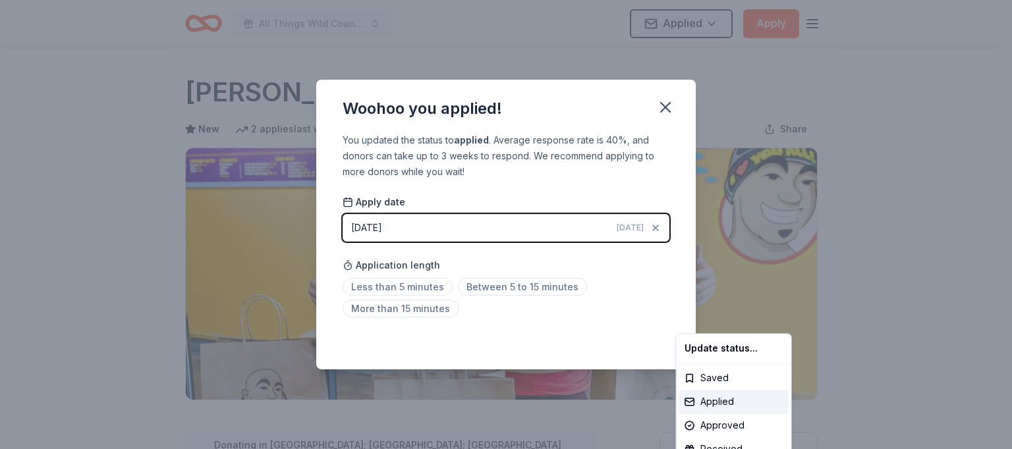
click at [664, 106] on html "All Things Wild Country Brunch Applied Apply Due in 39 days Share Ike's Sandwic…" at bounding box center [506, 224] width 1012 height 449
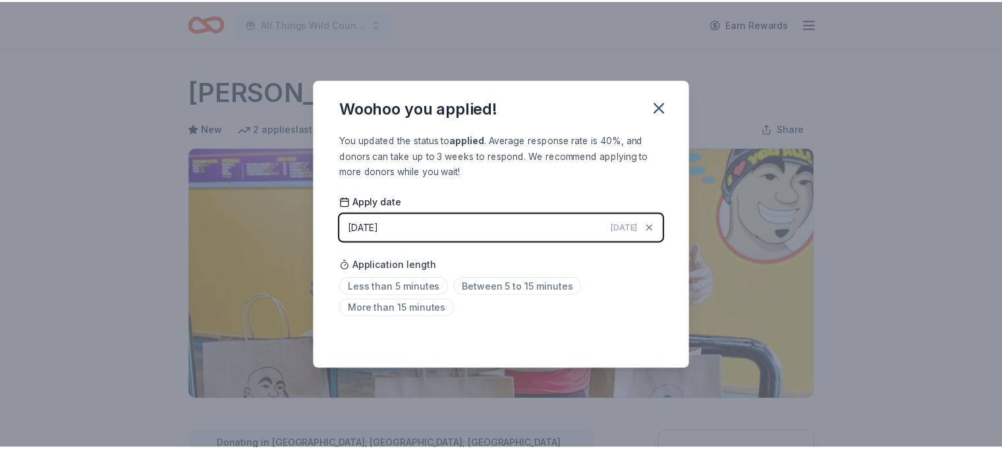
scroll to position [304, 0]
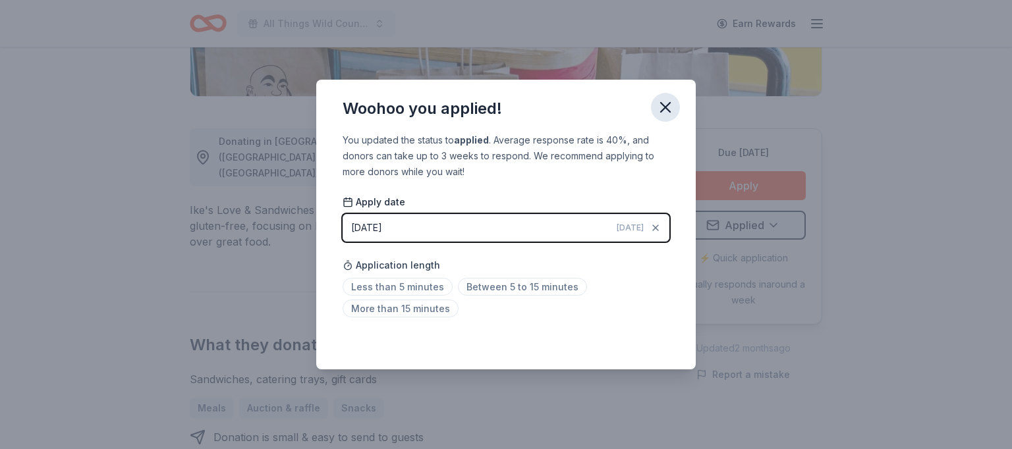
click at [662, 102] on icon "button" at bounding box center [665, 107] width 18 height 18
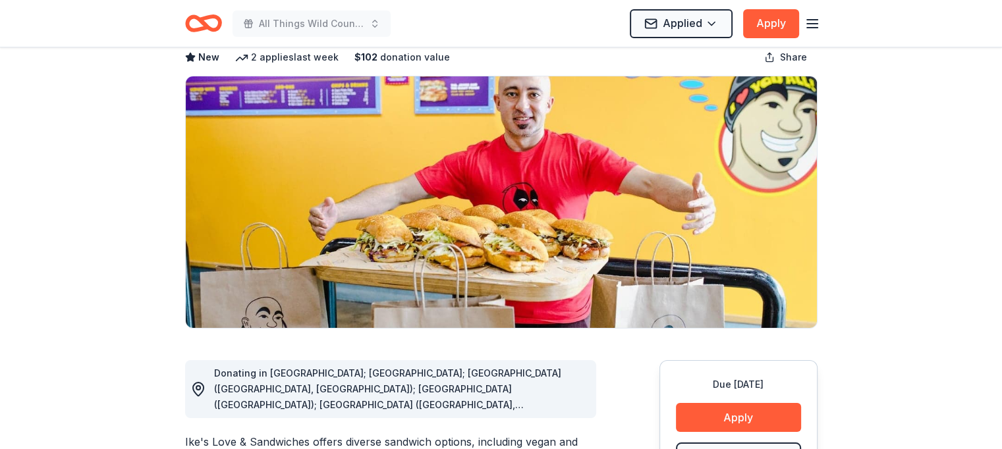
scroll to position [0, 0]
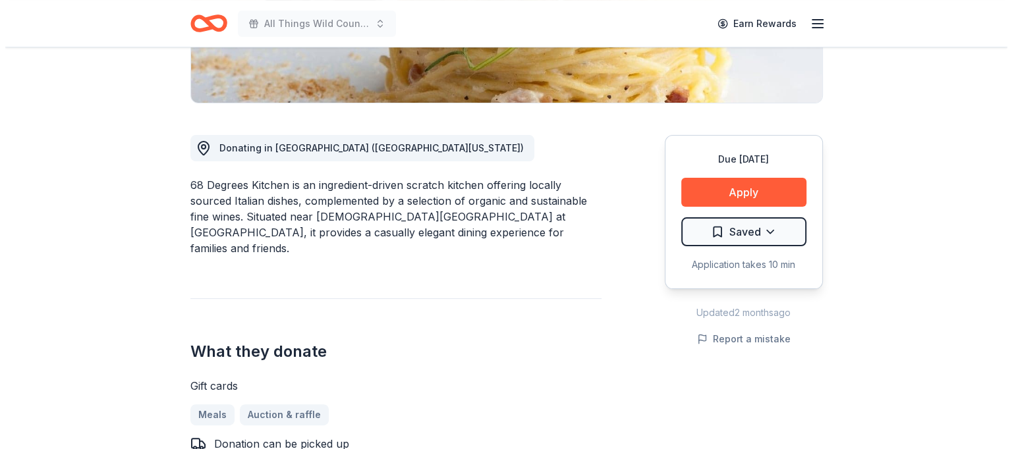
scroll to position [379, 0]
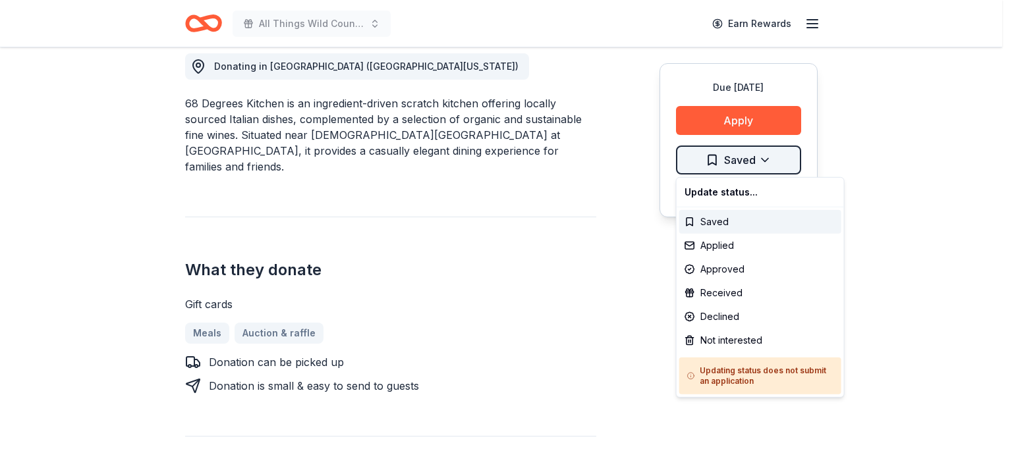
click at [720, 250] on div "Applied" at bounding box center [760, 246] width 162 height 24
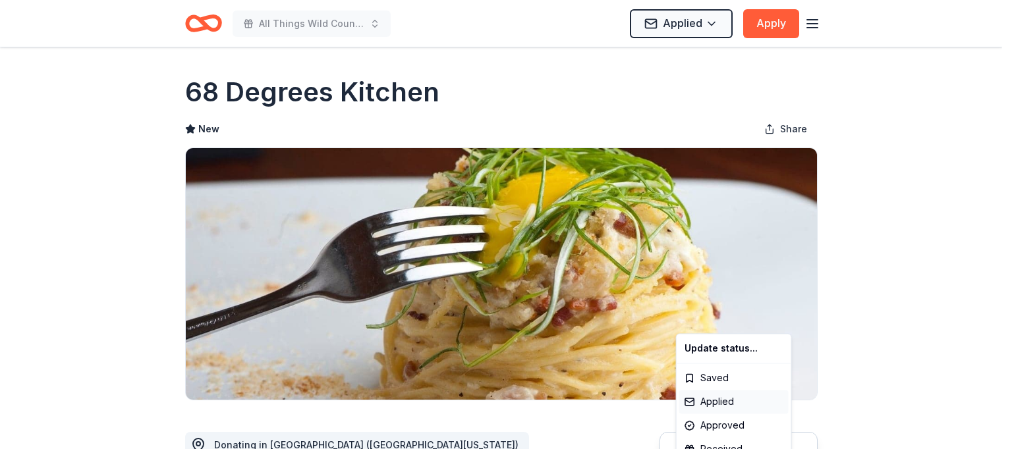
scroll to position [0, 0]
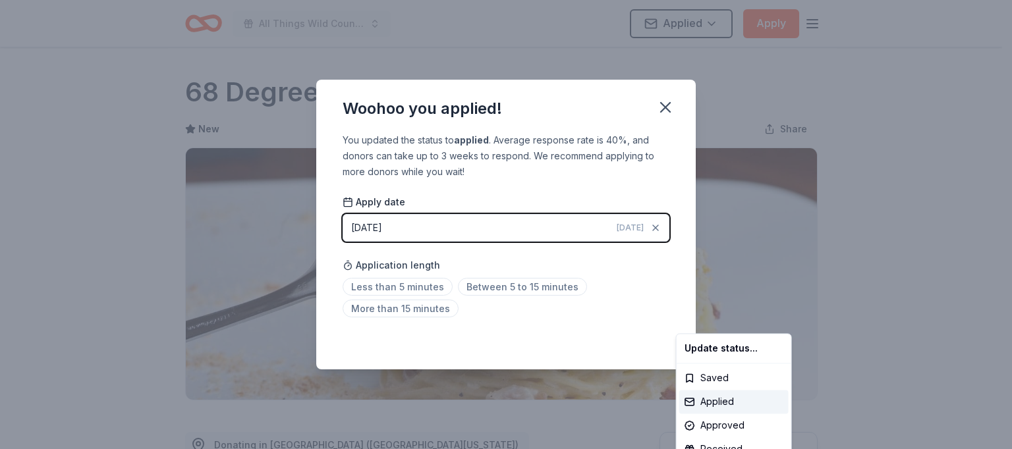
click at [662, 105] on html "All Things Wild Country Brunch Applied Apply Due in 39 days Share 68 Degrees Ki…" at bounding box center [506, 224] width 1012 height 449
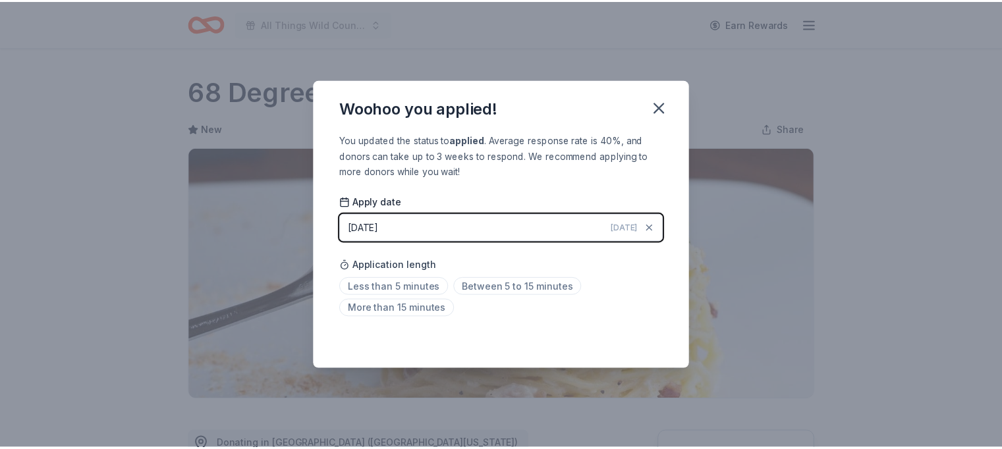
scroll to position [304, 0]
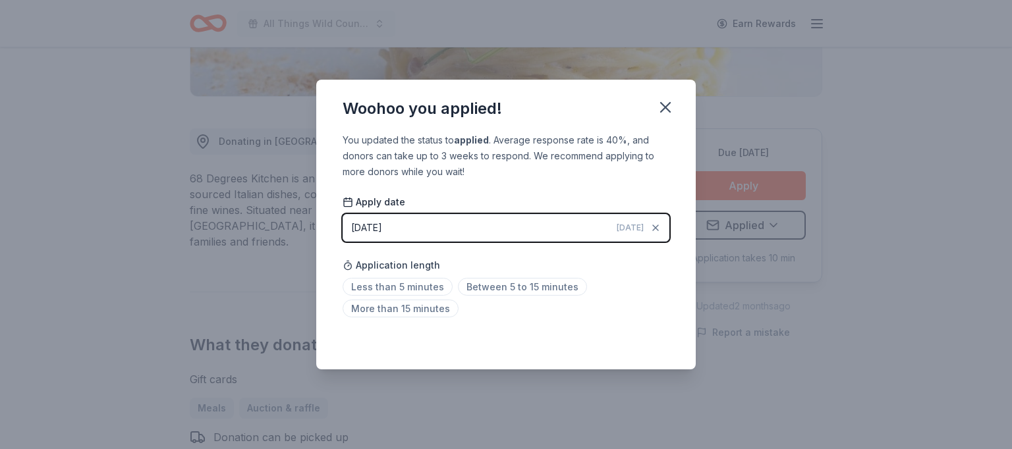
click at [662, 105] on icon "button" at bounding box center [665, 107] width 18 height 18
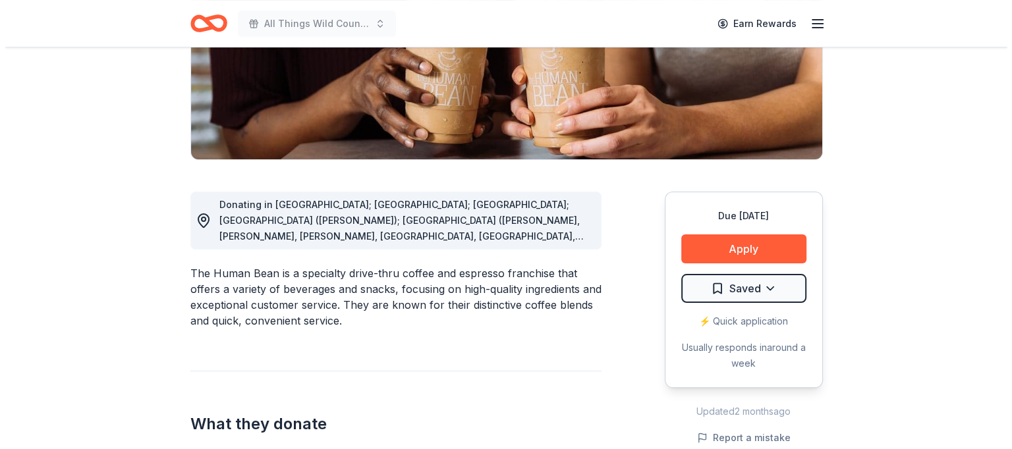
scroll to position [367, 0]
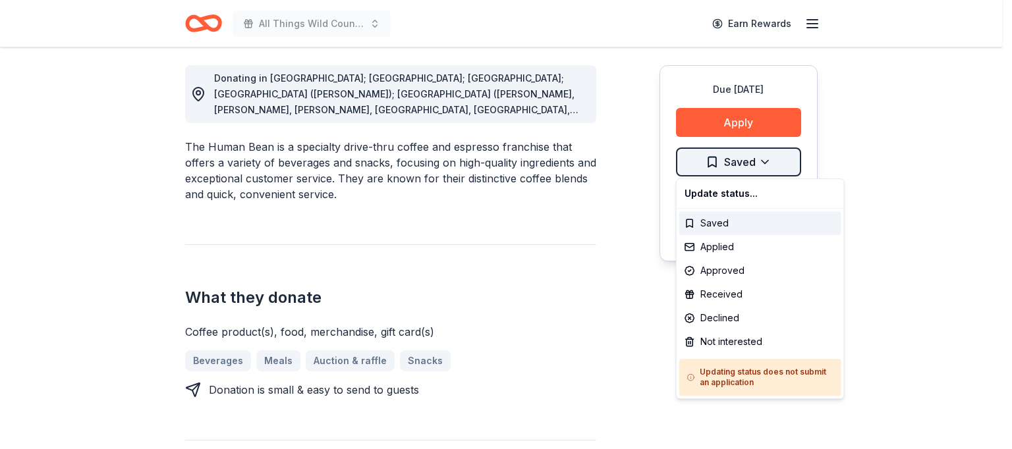
click at [720, 246] on div "Applied" at bounding box center [760, 247] width 162 height 24
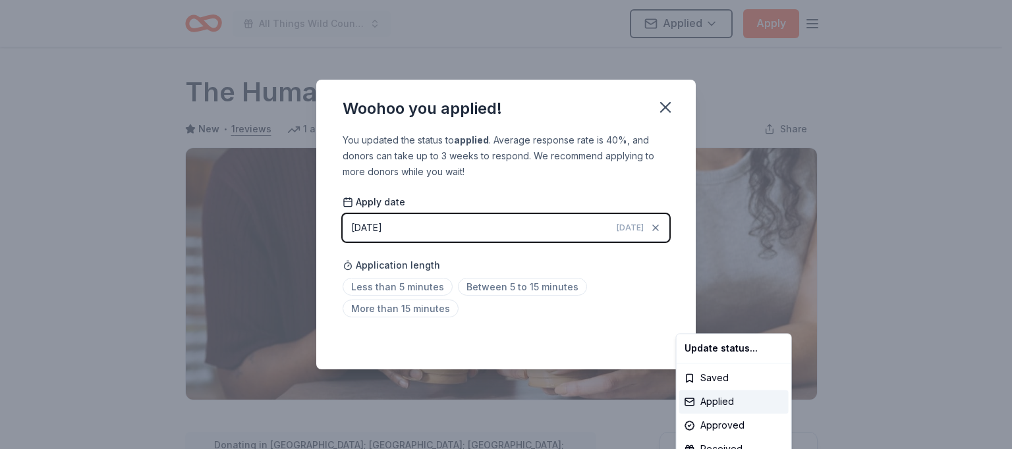
click at [664, 107] on html "All Things Wild Country Brunch Applied Apply Due in 39 days Share The Human Bea…" at bounding box center [506, 224] width 1012 height 449
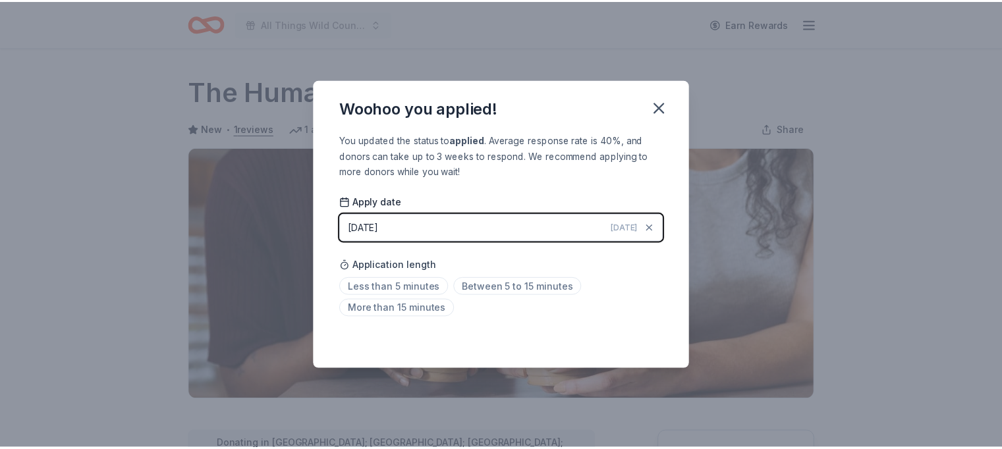
scroll to position [304, 0]
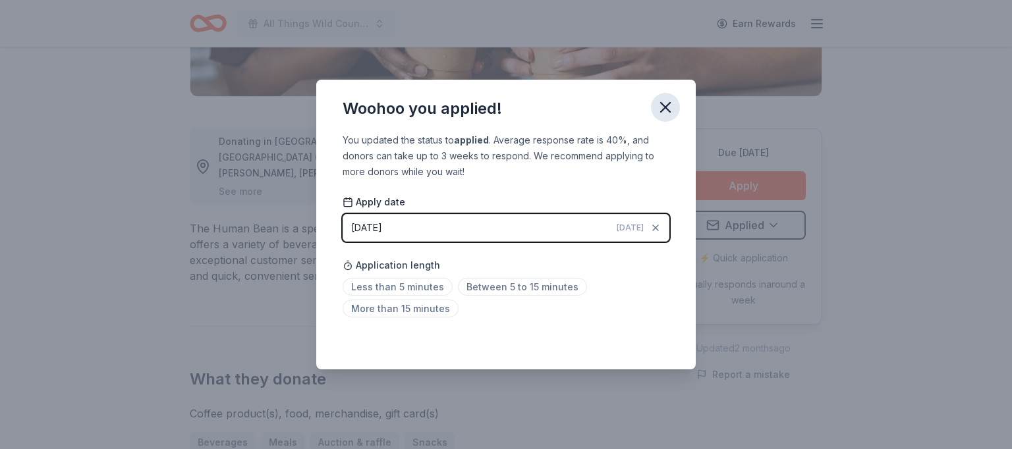
click at [662, 101] on icon "button" at bounding box center [665, 107] width 18 height 18
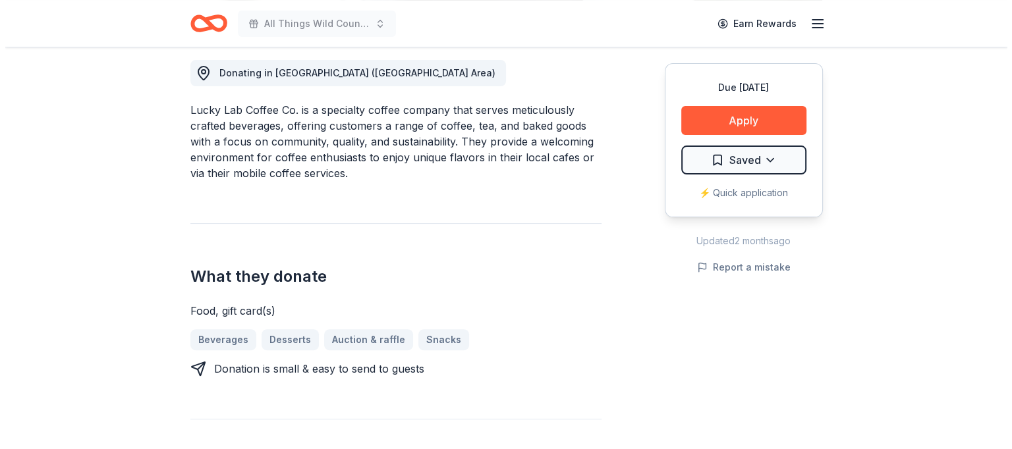
scroll to position [374, 0]
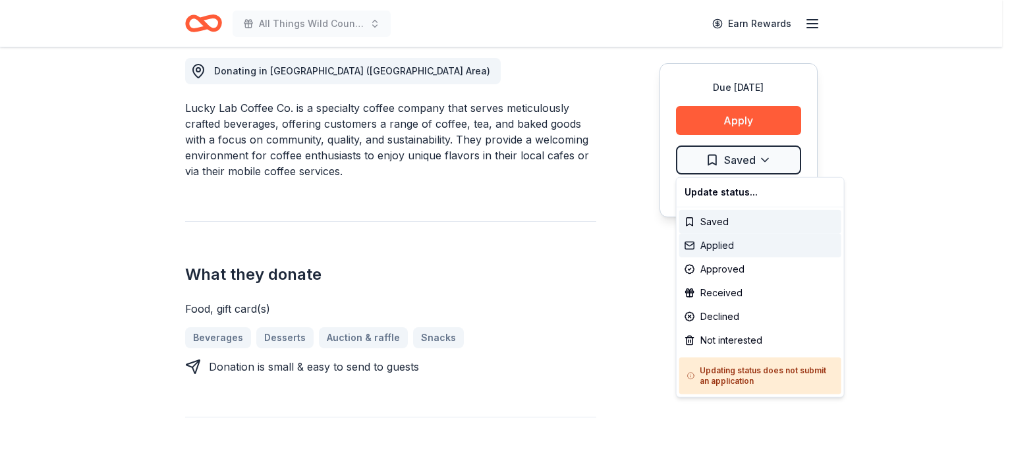
click at [710, 244] on div "Applied" at bounding box center [760, 246] width 162 height 24
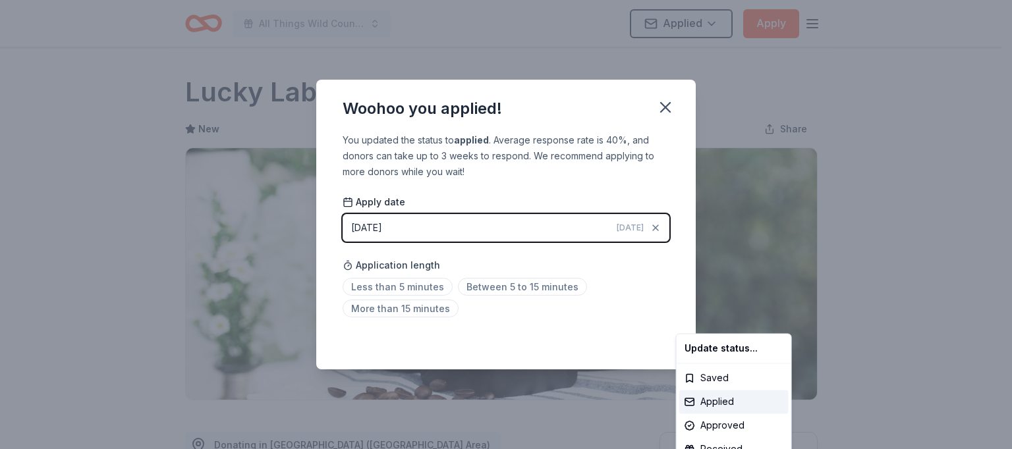
click at [668, 106] on html "All Things Wild Country Brunch Applied Apply Due in 55 days Share Lucky Lab Cof…" at bounding box center [506, 224] width 1012 height 449
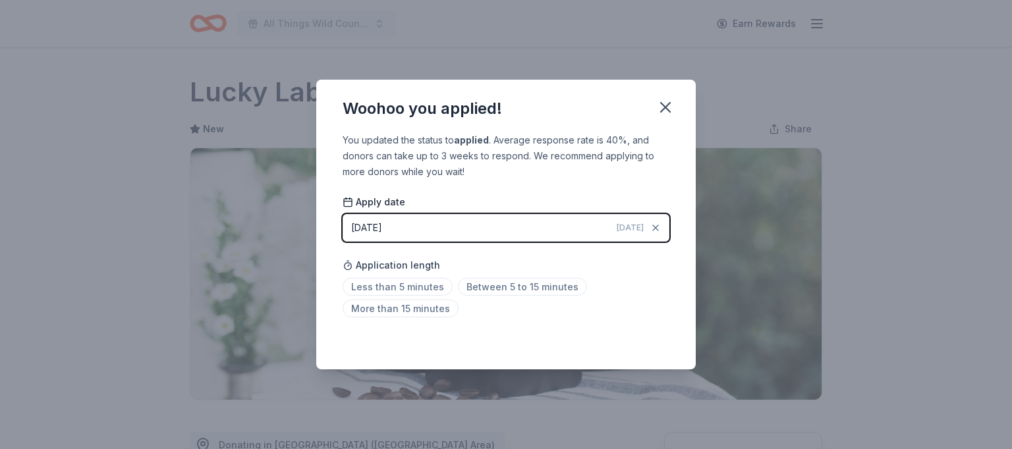
scroll to position [304, 0]
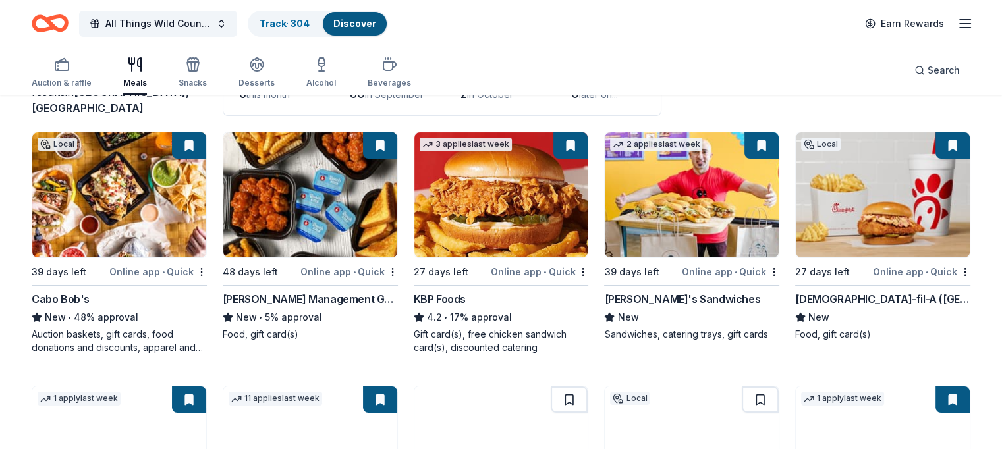
scroll to position [117, 0]
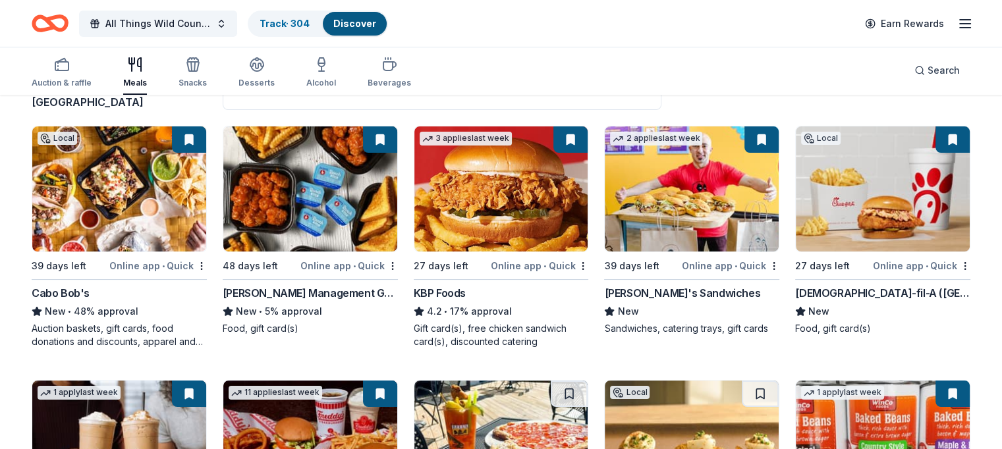
click at [696, 193] on img at bounding box center [692, 189] width 174 height 125
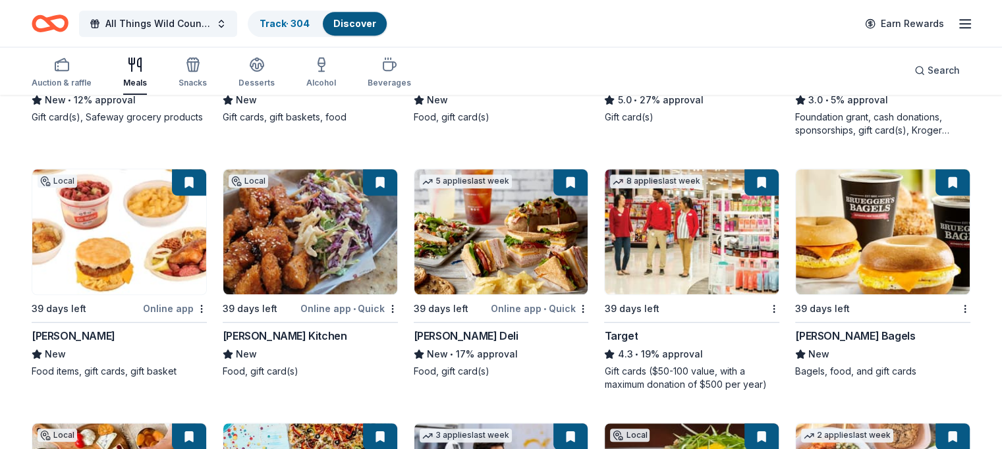
scroll to position [840, 0]
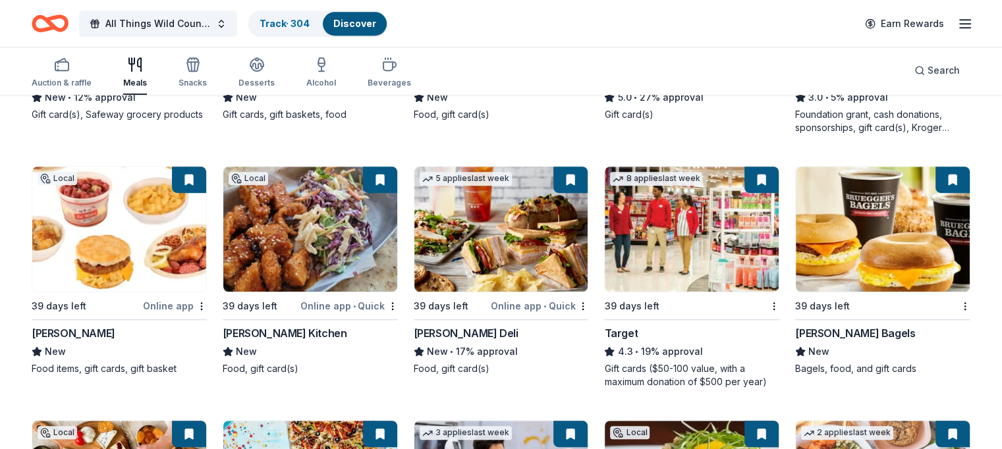
click at [140, 231] on img at bounding box center [119, 229] width 174 height 125
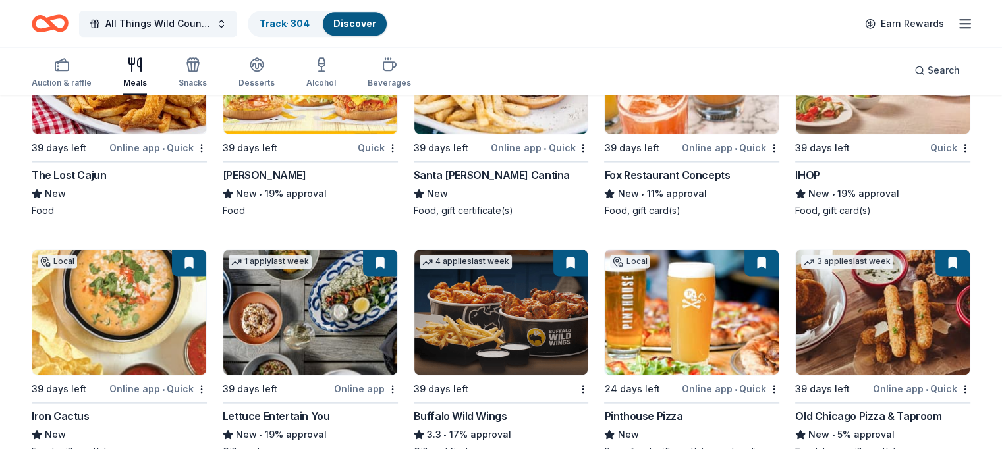
scroll to position [1483, 0]
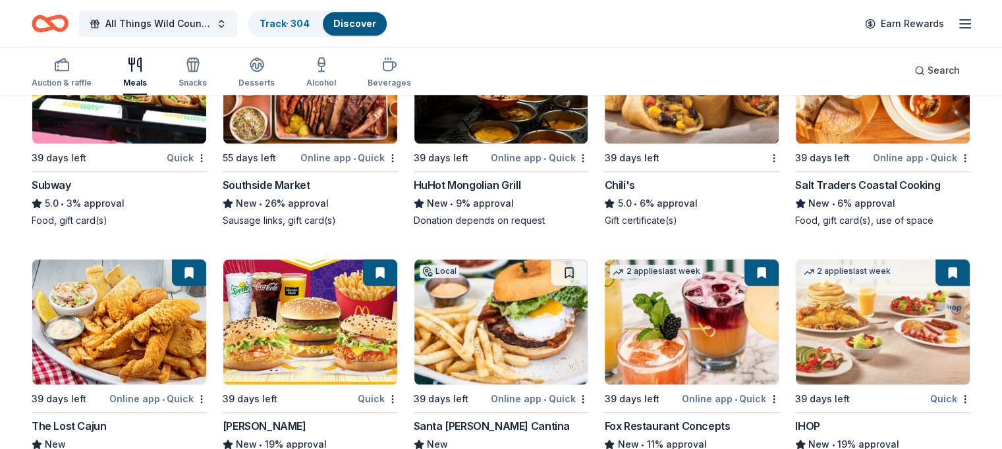
click at [631, 193] on div "Chili's" at bounding box center [691, 185] width 175 height 16
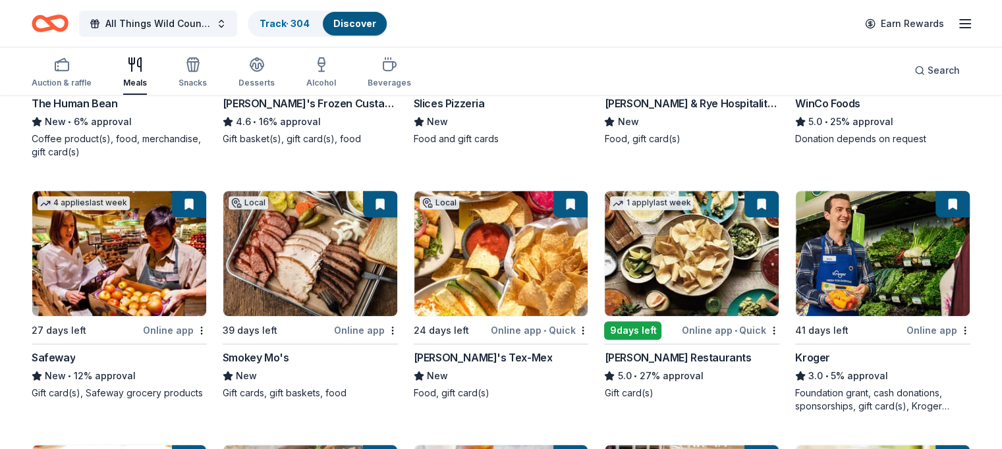
scroll to position [565, 0]
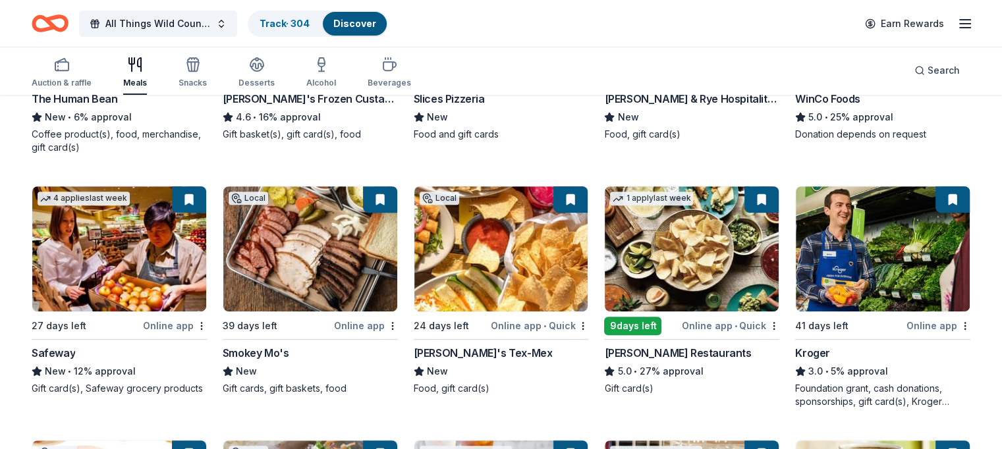
click at [714, 238] on img at bounding box center [692, 248] width 174 height 125
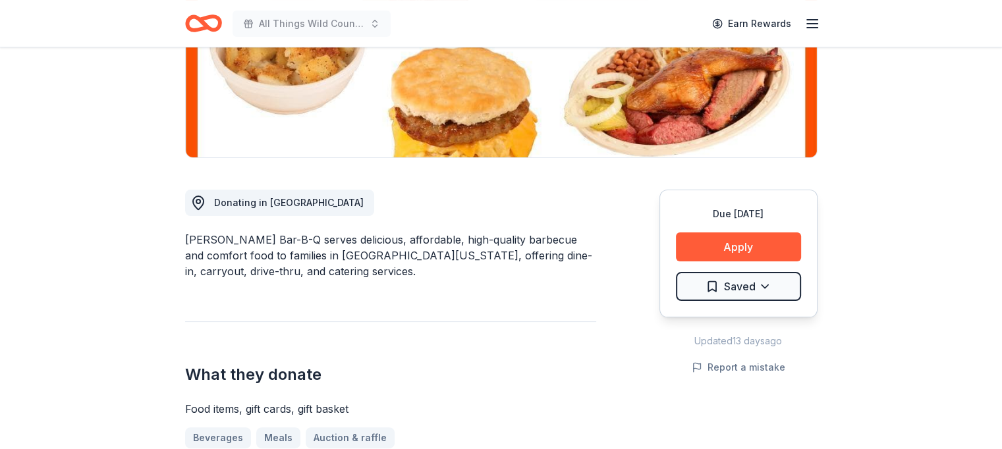
scroll to position [270, 0]
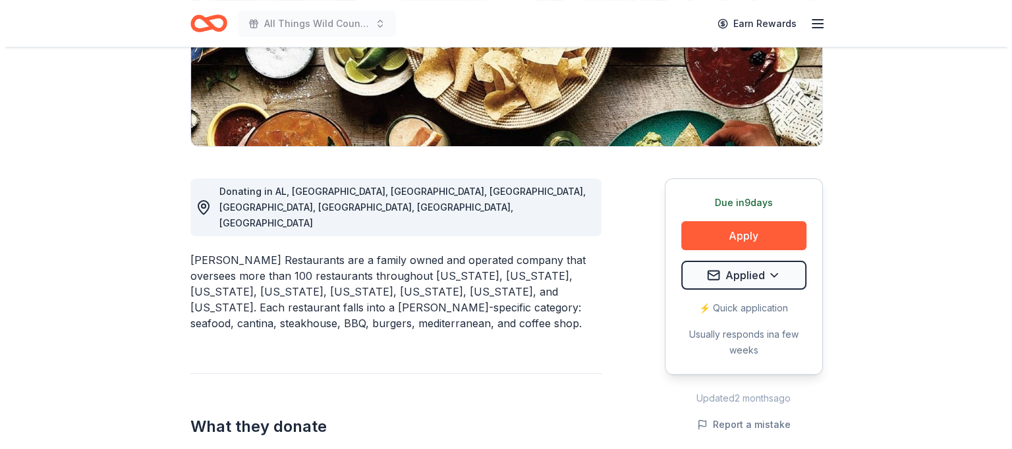
scroll to position [260, 0]
